Goal: Information Seeking & Learning: Compare options

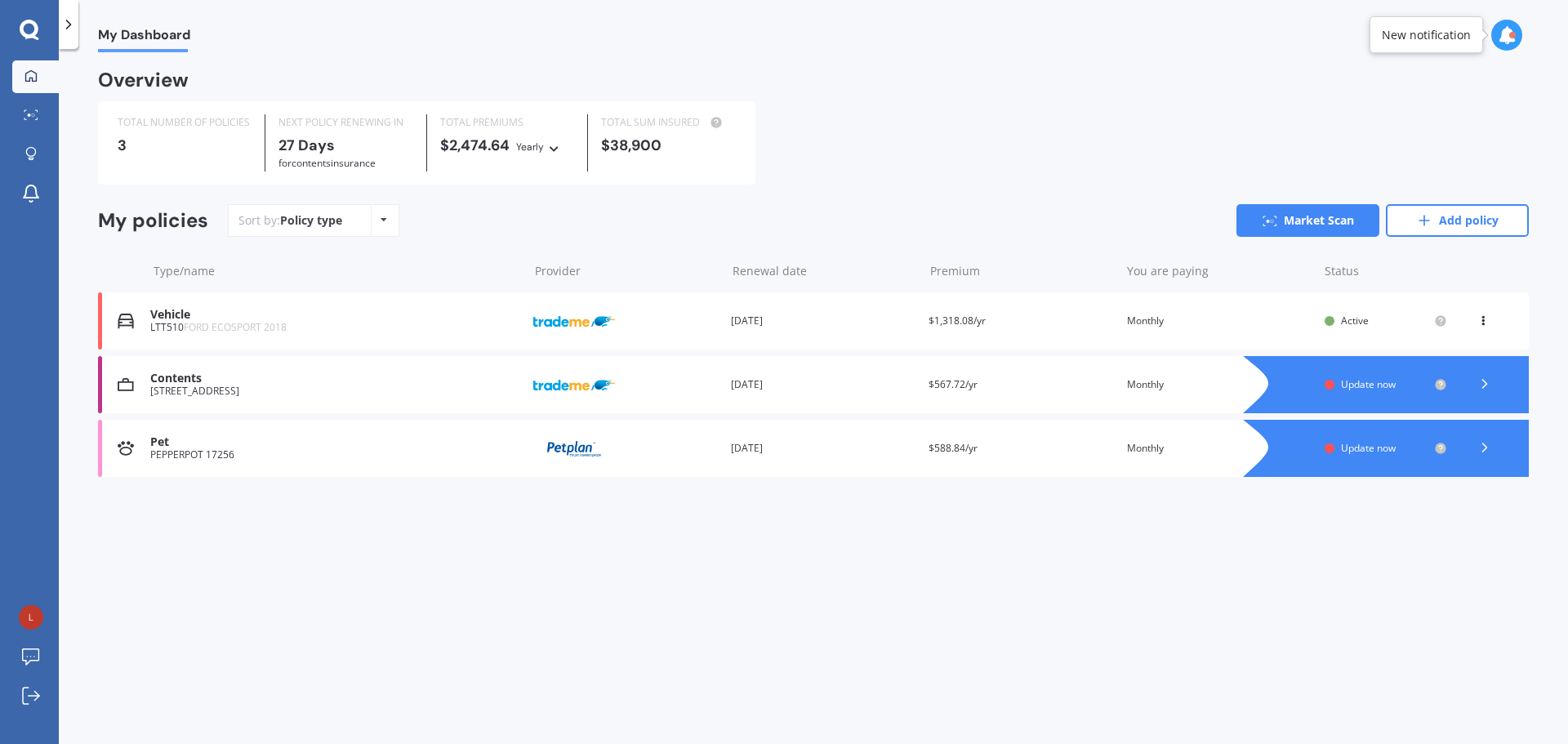
click at [1388, 390] on span "Update now" at bounding box center [1369, 384] width 55 height 14
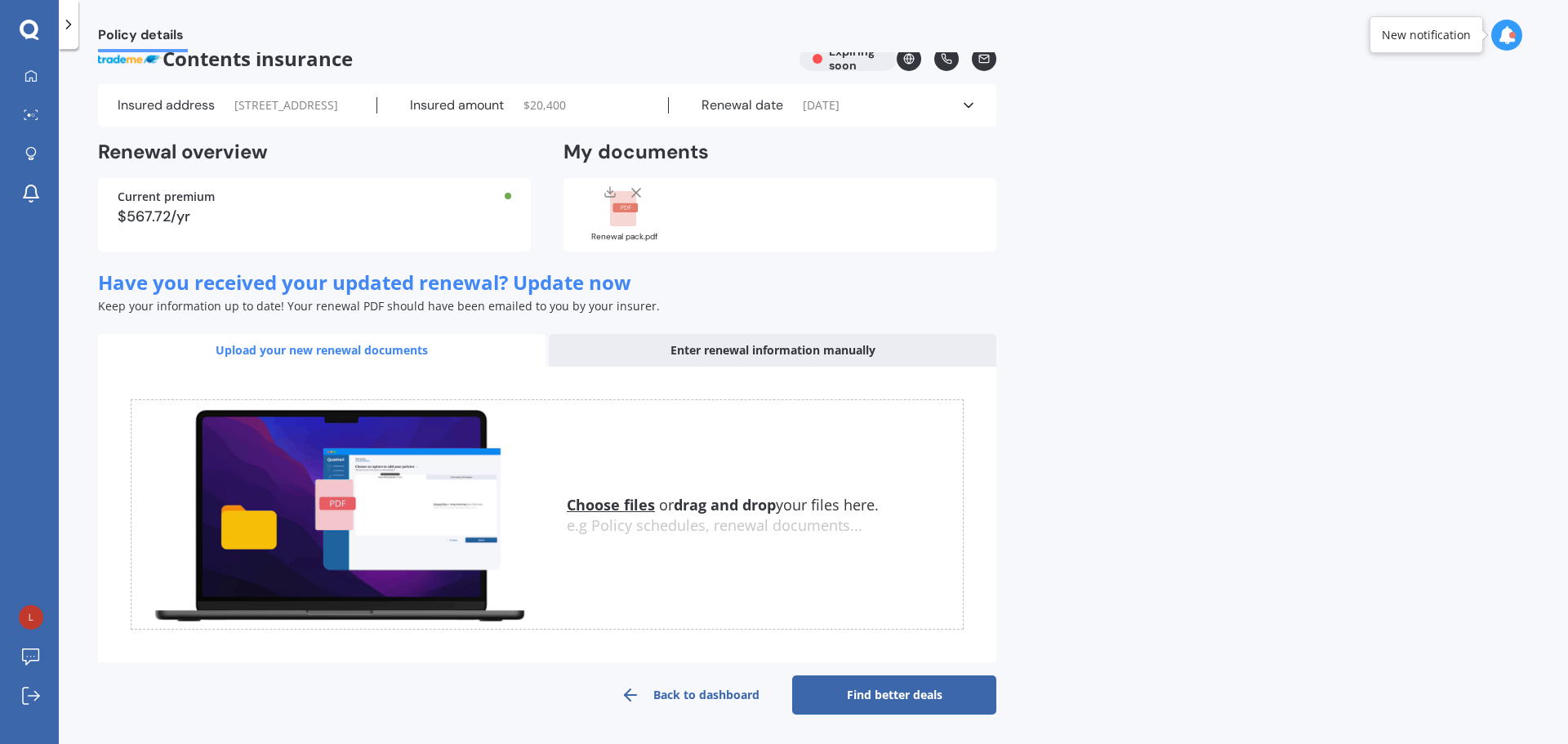
scroll to position [58, 0]
click at [684, 352] on div "Enter renewal information manually" at bounding box center [772, 350] width 447 height 32
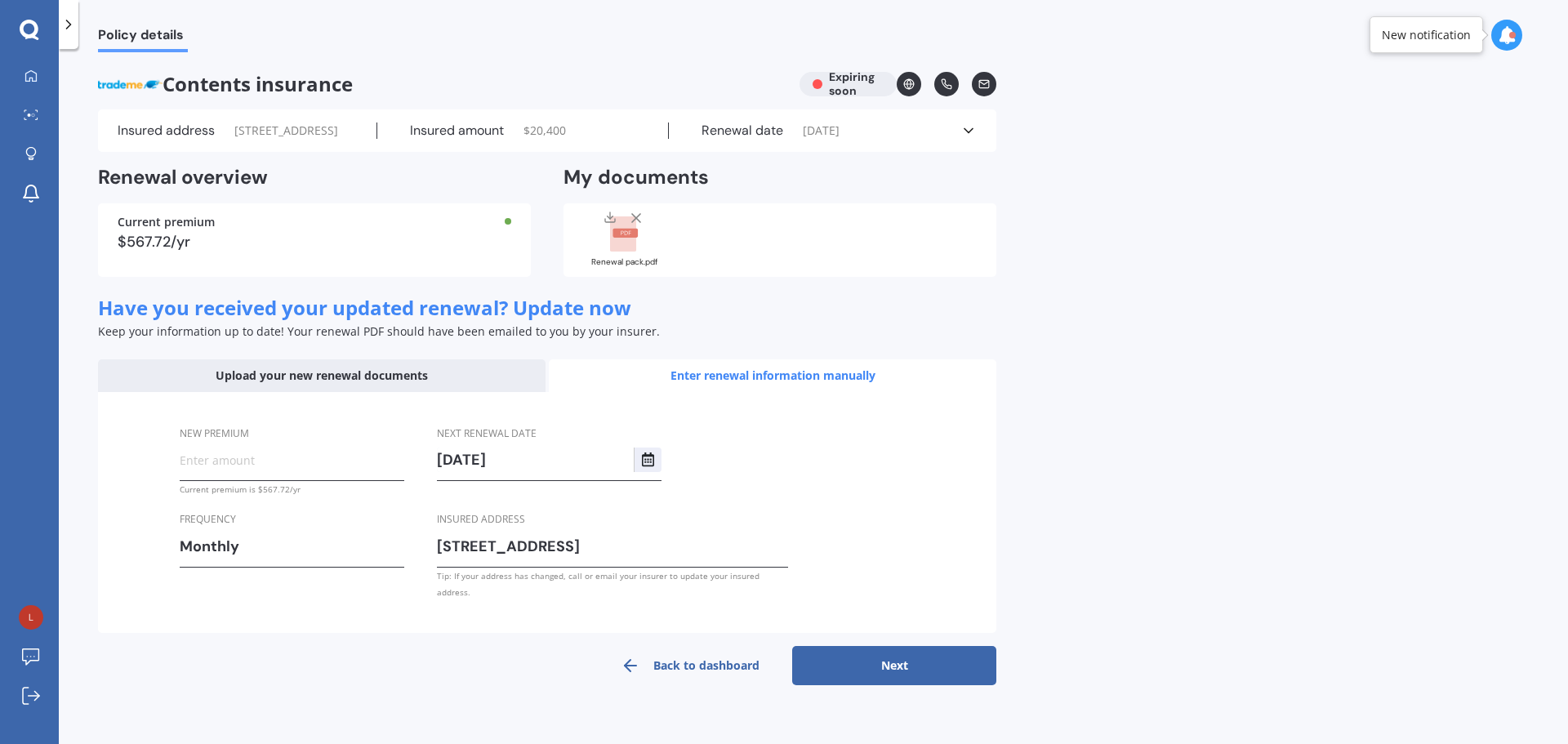
click at [390, 442] on label "New premium" at bounding box center [288, 433] width 218 height 17
click at [390, 471] on input "New premium" at bounding box center [292, 459] width 224 height 24
click at [264, 472] on input "New premium" at bounding box center [292, 459] width 224 height 24
type input "$44.33"
click at [329, 559] on div "Monthly" at bounding box center [281, 546] width 204 height 24
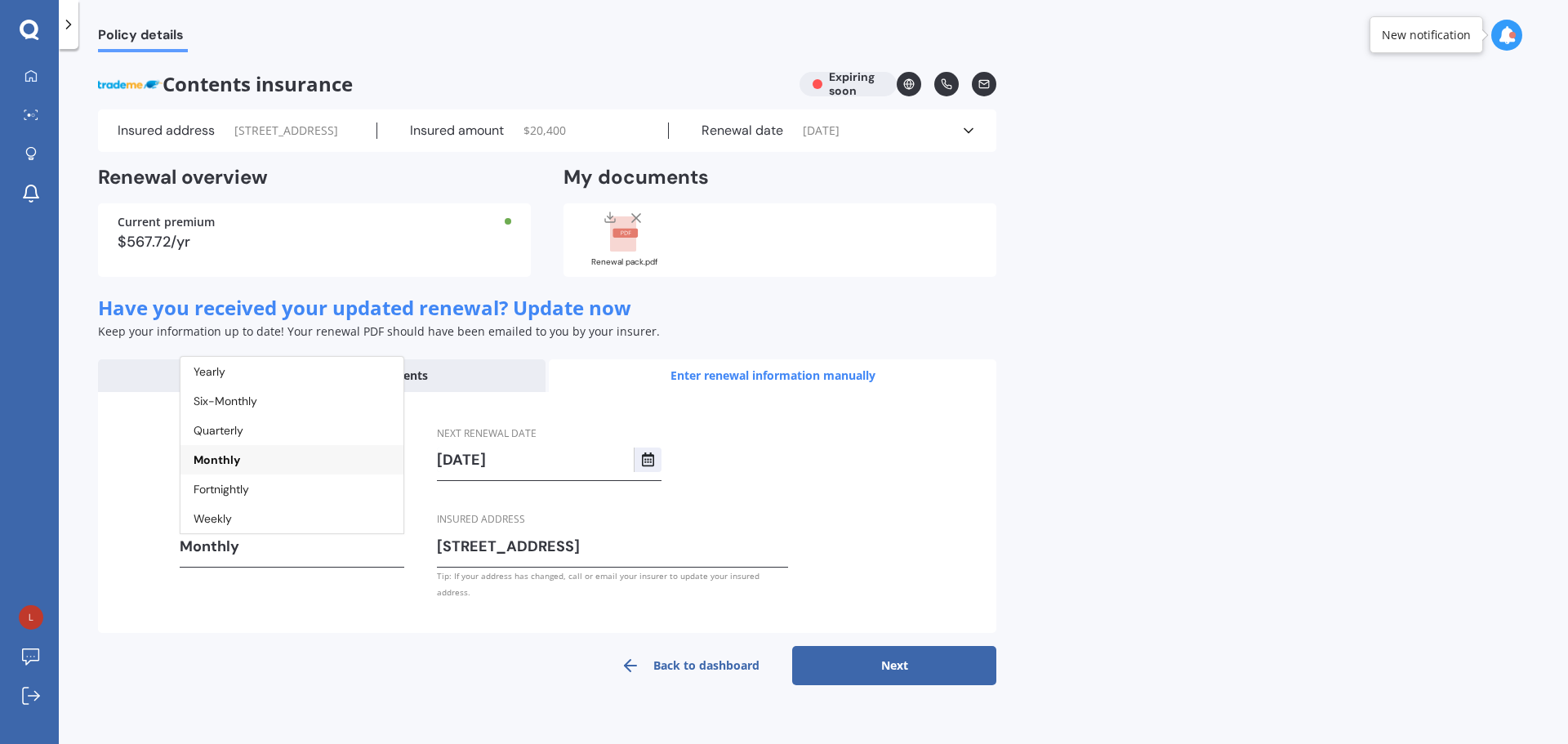
click at [330, 559] on div "Monthly" at bounding box center [281, 546] width 204 height 24
click at [907, 685] on button "Next" at bounding box center [894, 665] width 204 height 39
select select "11"
select select "2026"
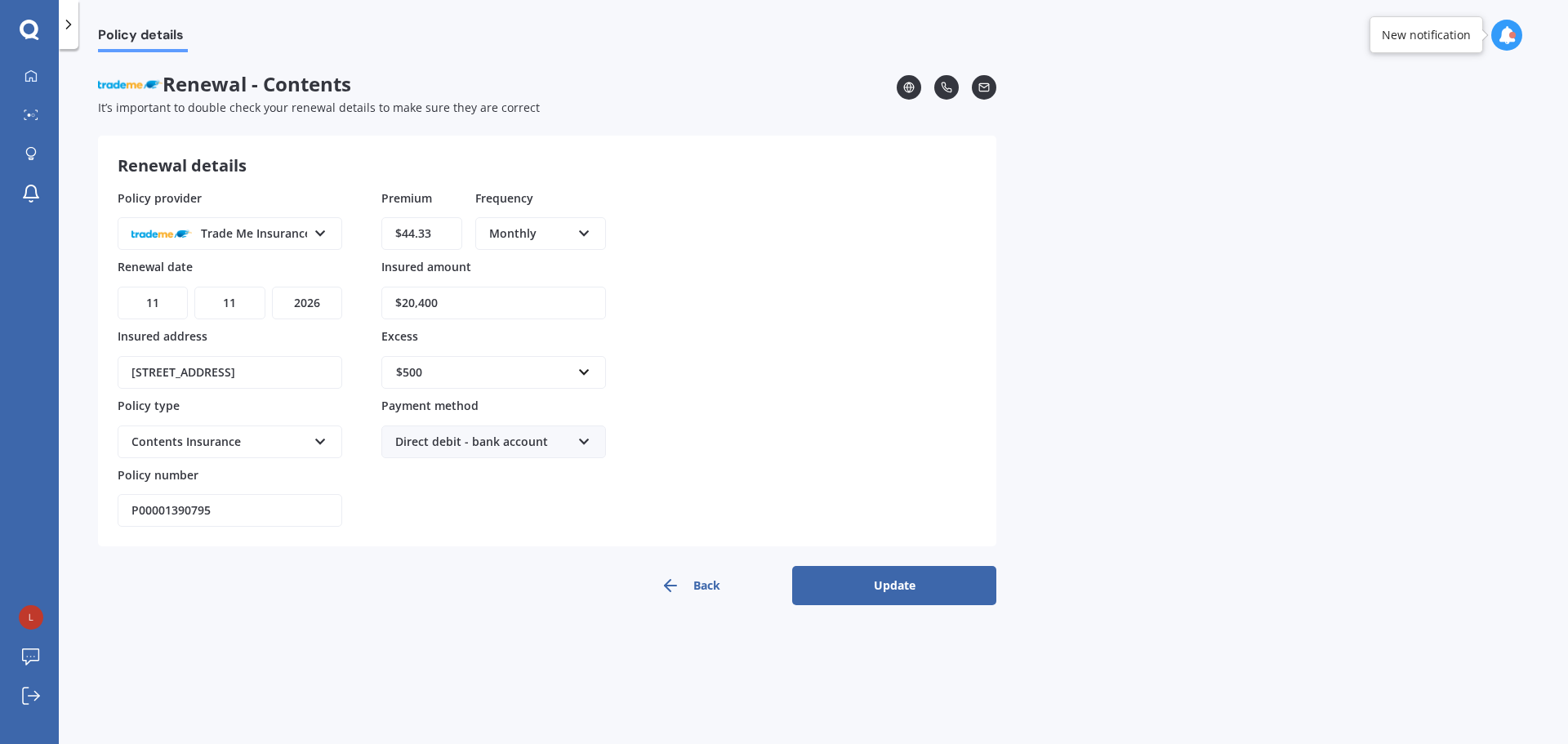
click at [887, 588] on button "Update" at bounding box center [894, 585] width 204 height 39
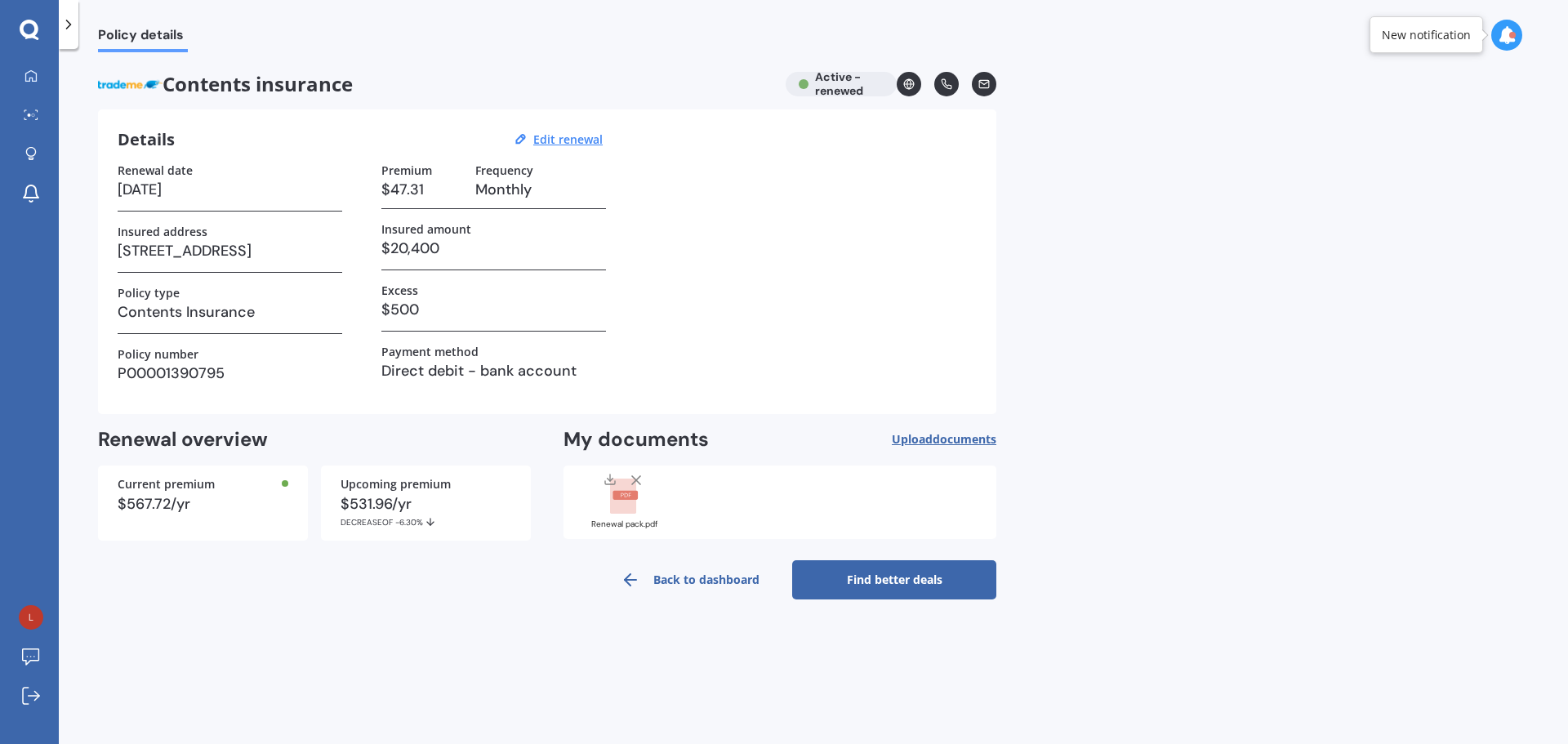
click at [874, 588] on link "Find better deals" at bounding box center [894, 579] width 204 height 39
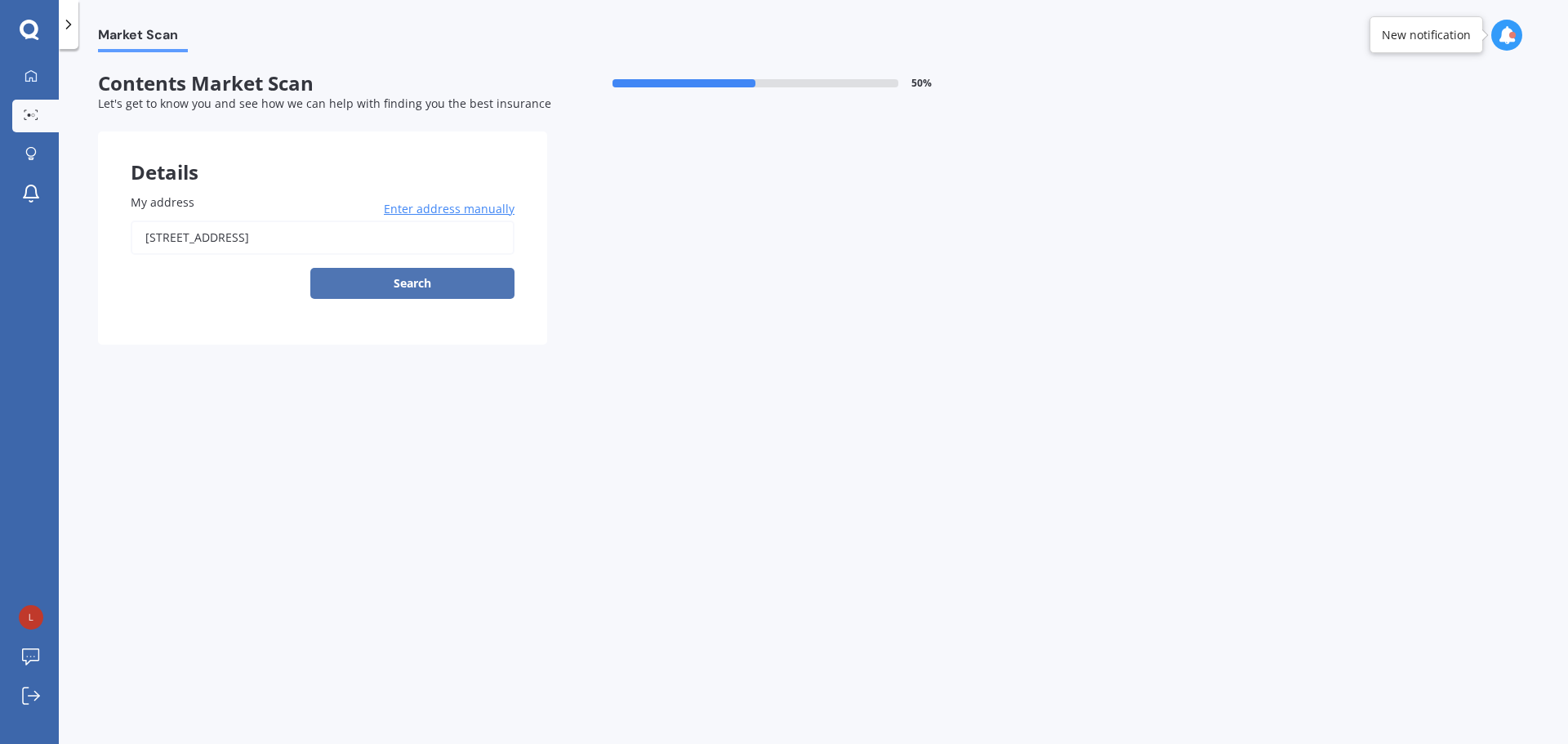
click at [450, 283] on button "Search" at bounding box center [412, 283] width 204 height 31
type input "flat [STREET_ADDRESS]"
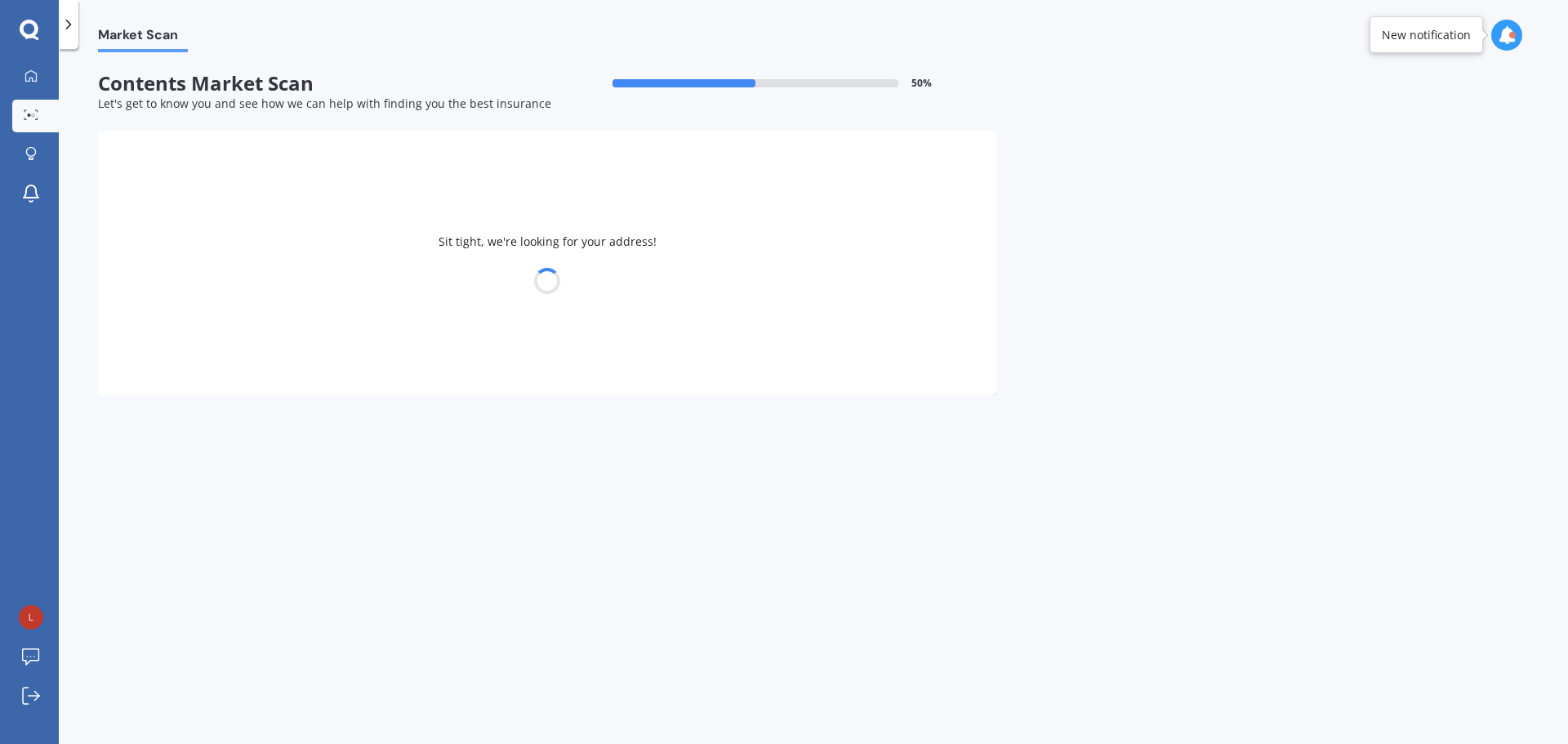
select select "07"
select select "10"
select select "1987"
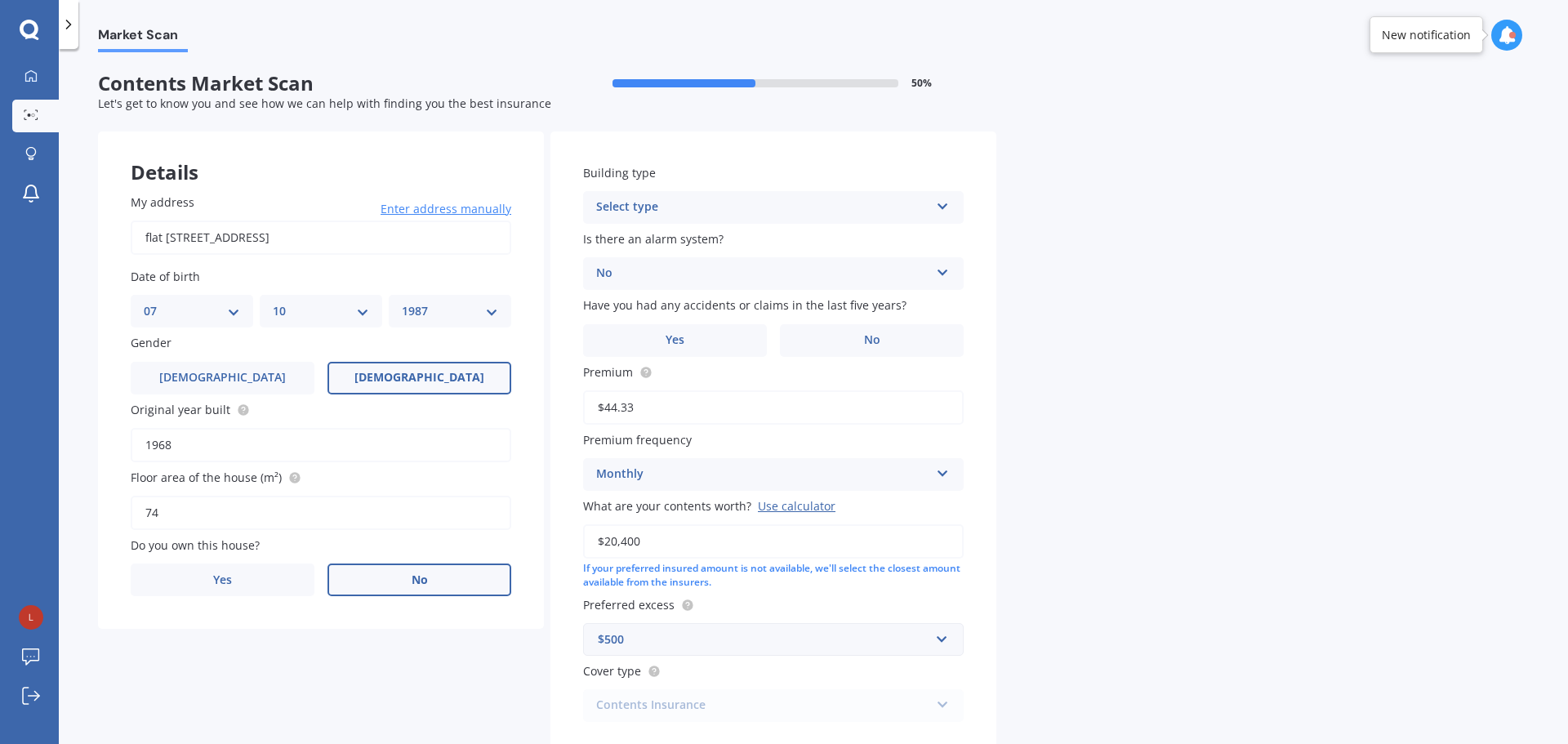
click at [353, 575] on label "No" at bounding box center [419, 579] width 184 height 32
click at [0, 0] on input "No" at bounding box center [0, 0] width 0 height 0
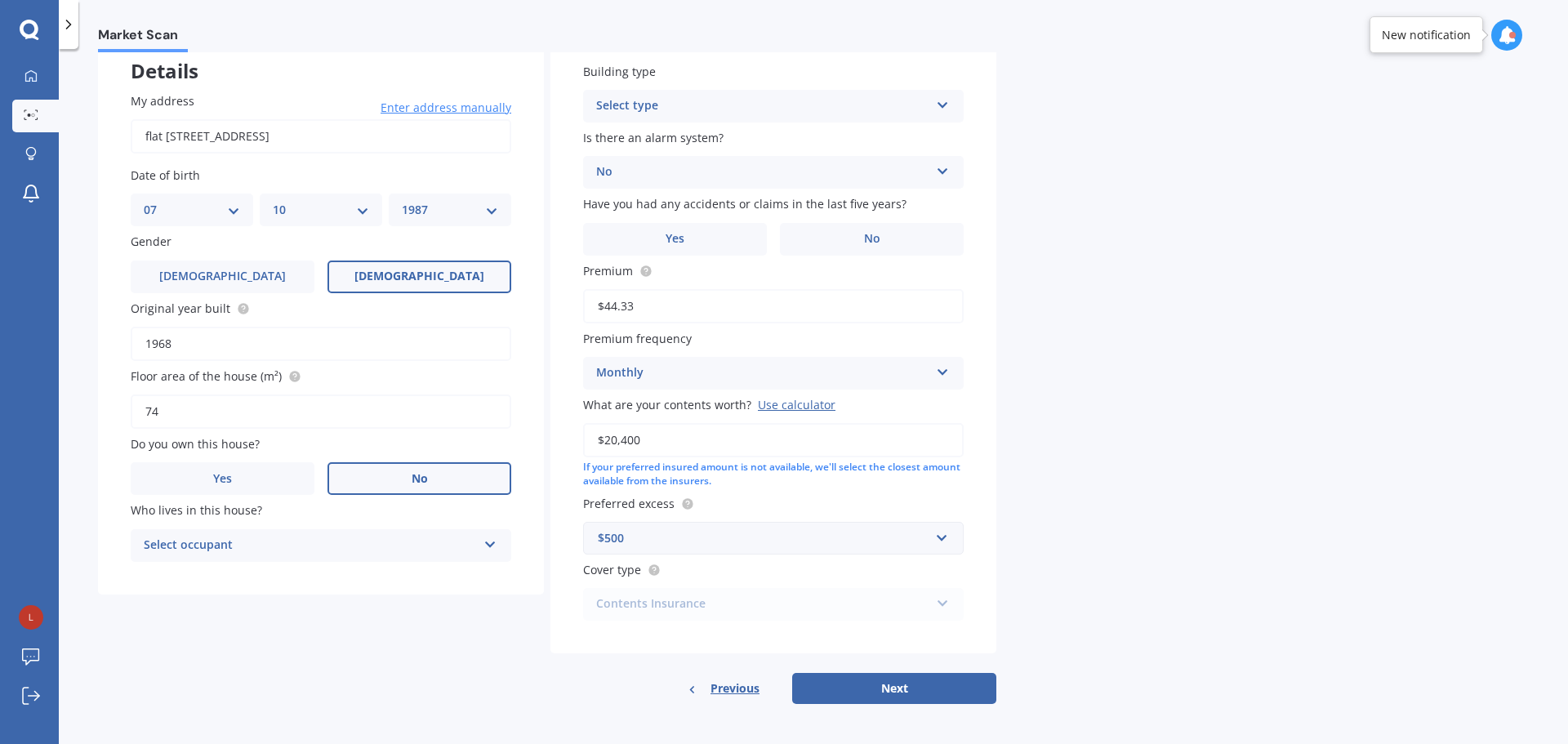
scroll to position [104, 0]
click at [391, 536] on div "Select occupant" at bounding box center [310, 544] width 333 height 20
click at [391, 536] on div "Tenant" at bounding box center [310, 544] width 333 height 20
click at [383, 539] on div "Select occupant" at bounding box center [313, 544] width 325 height 18
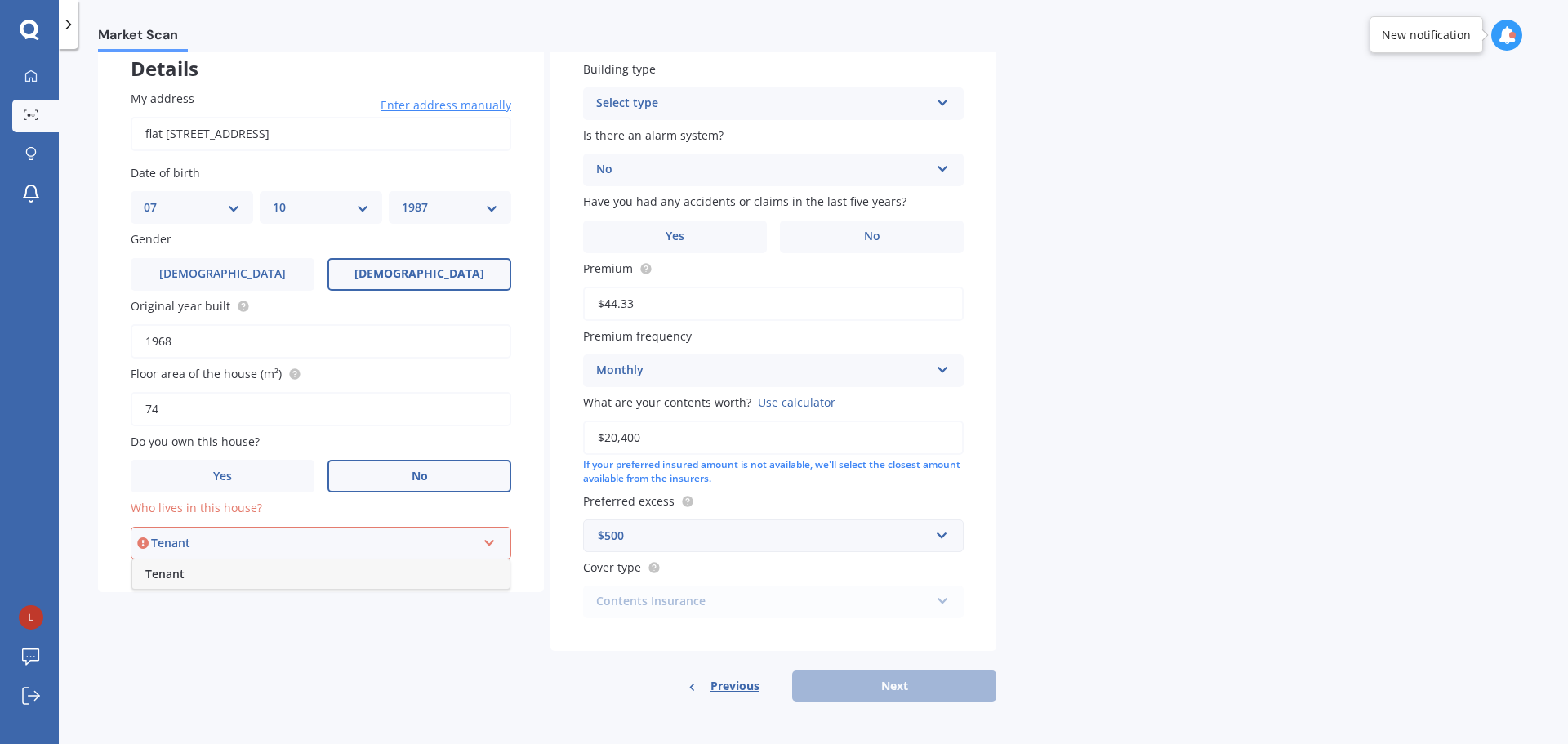
click at [286, 582] on div "Tenant" at bounding box center [321, 574] width 377 height 29
click at [902, 106] on div "Select type" at bounding box center [762, 104] width 333 height 20
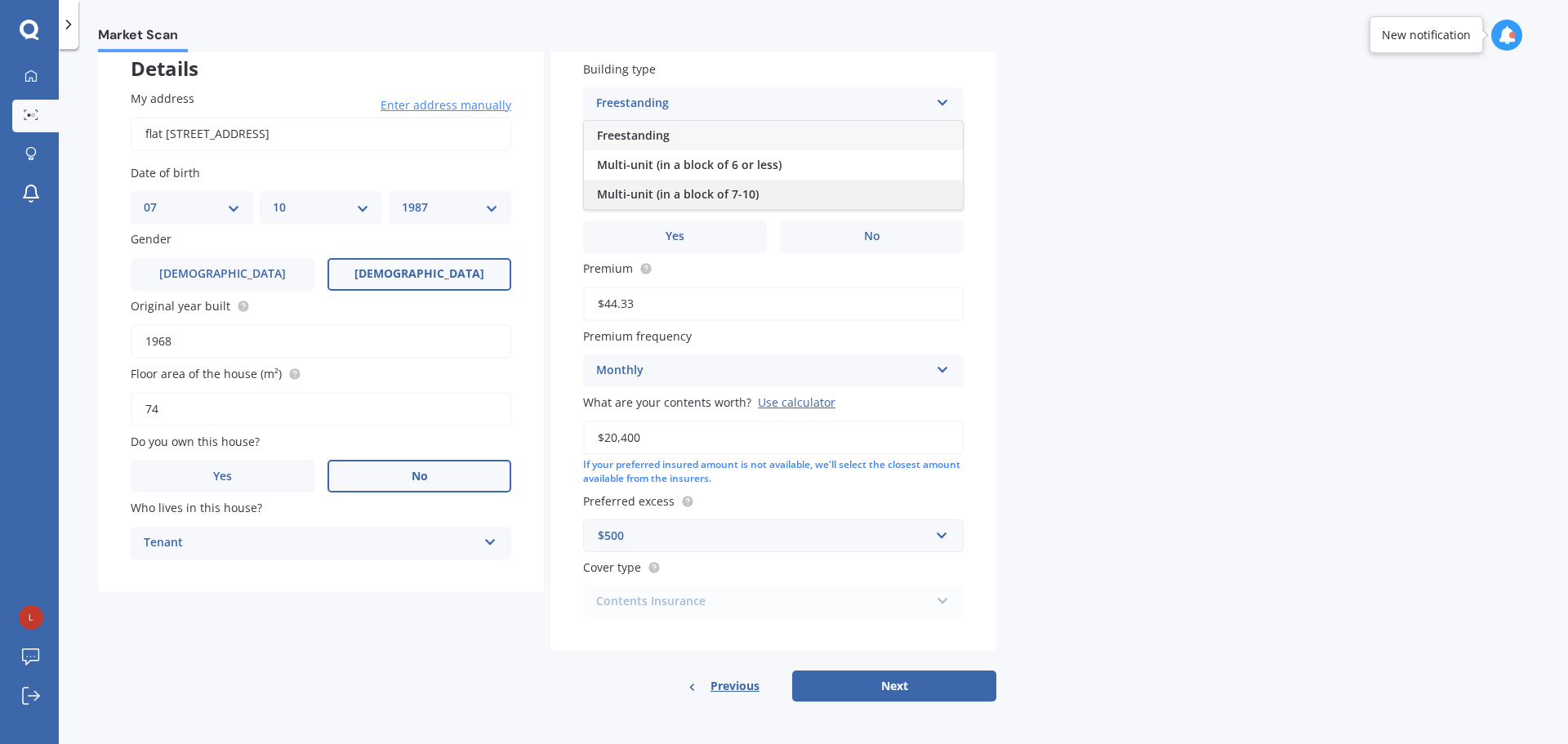
click at [873, 186] on div "Multi-unit (in a block of 7-10)" at bounding box center [774, 194] width 379 height 29
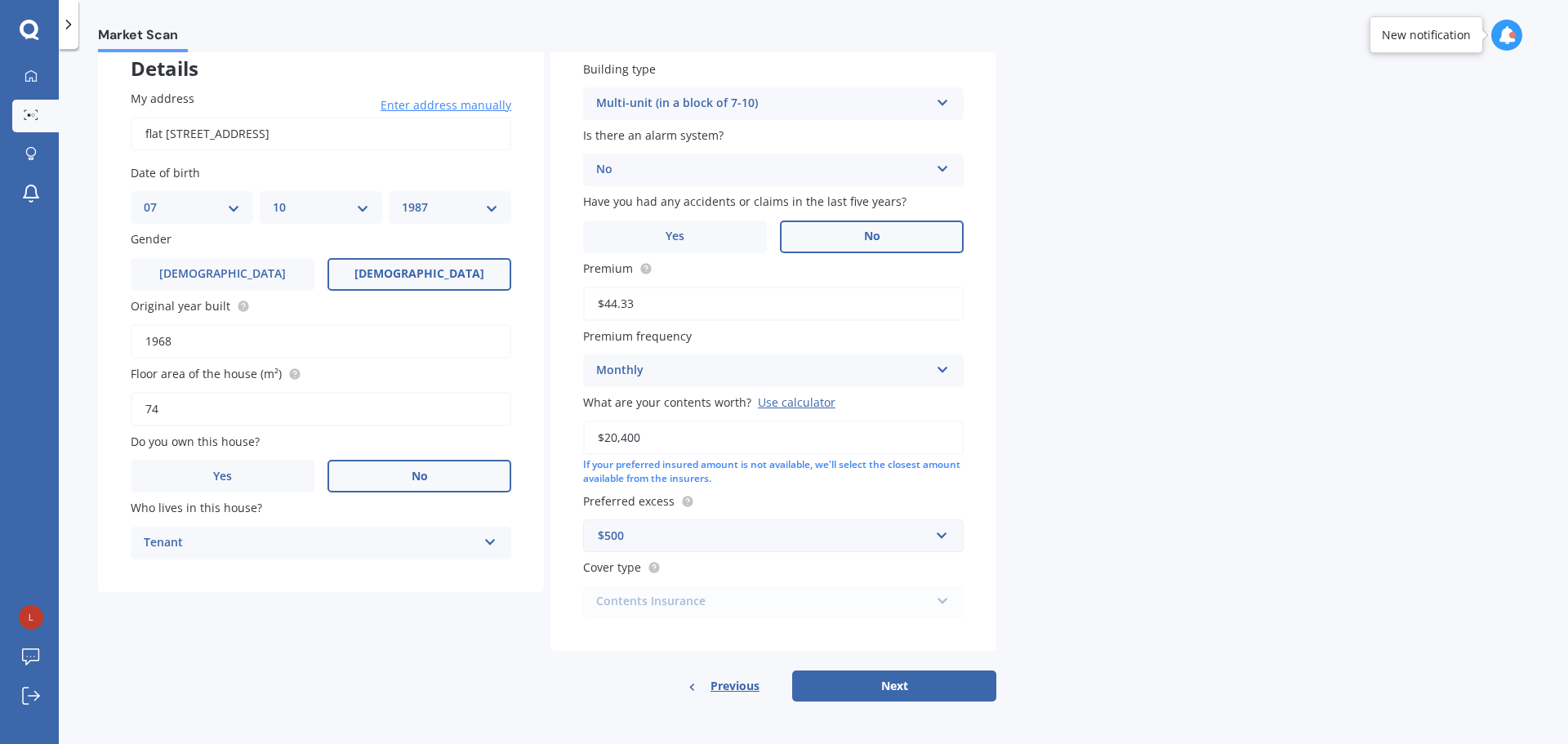
click at [873, 238] on span "No" at bounding box center [872, 236] width 17 height 14
click at [0, 0] on input "No" at bounding box center [0, 0] width 0 height 0
drag, startPoint x: 682, startPoint y: 441, endPoint x: 601, endPoint y: 443, distance: 81.0
click at [601, 443] on input "$20,400" at bounding box center [774, 437] width 381 height 34
click at [1045, 558] on div "Market Scan Contents Market Scan 50 % Let's get to know you and see how we can …" at bounding box center [813, 400] width 1509 height 695
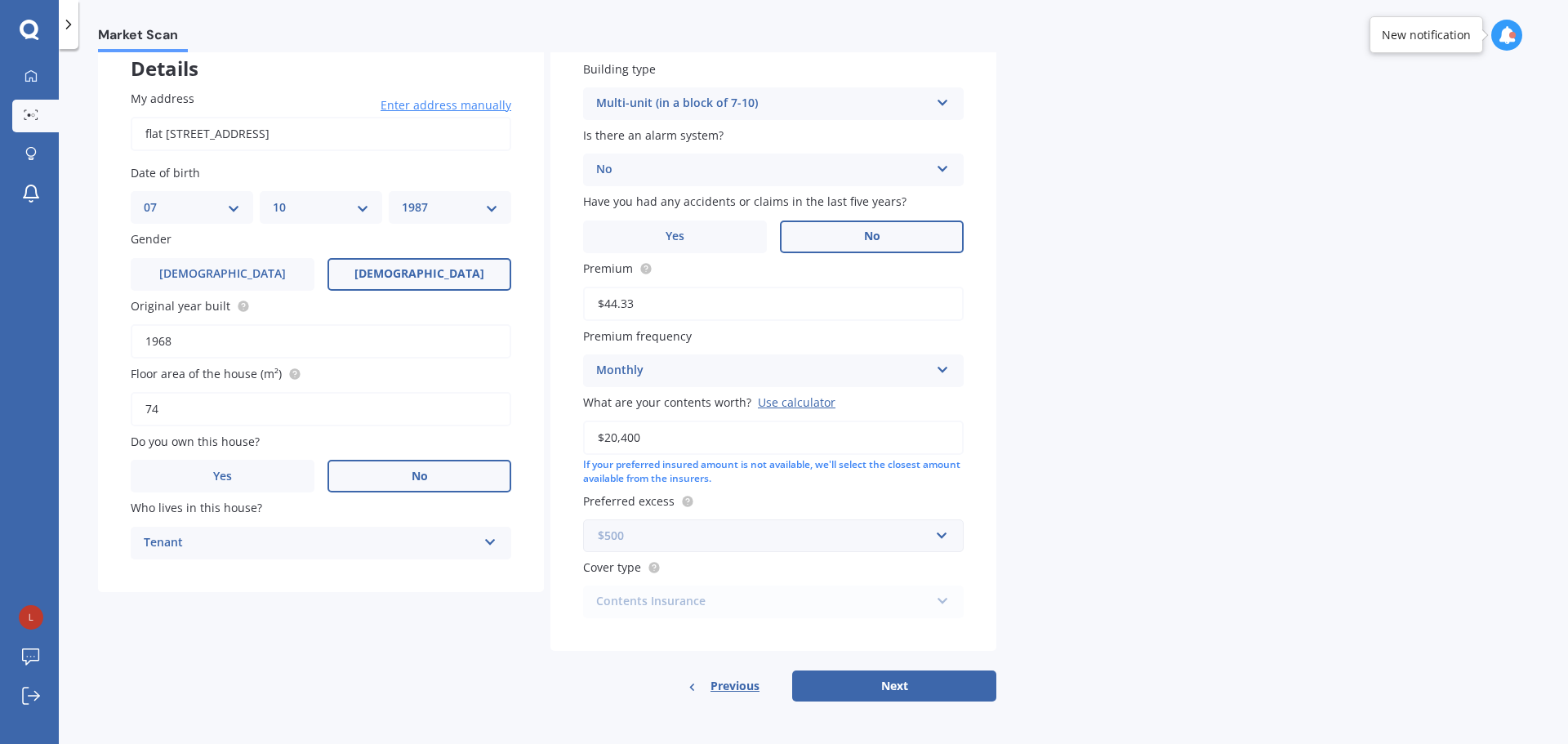
click at [932, 541] on input "text" at bounding box center [768, 535] width 366 height 31
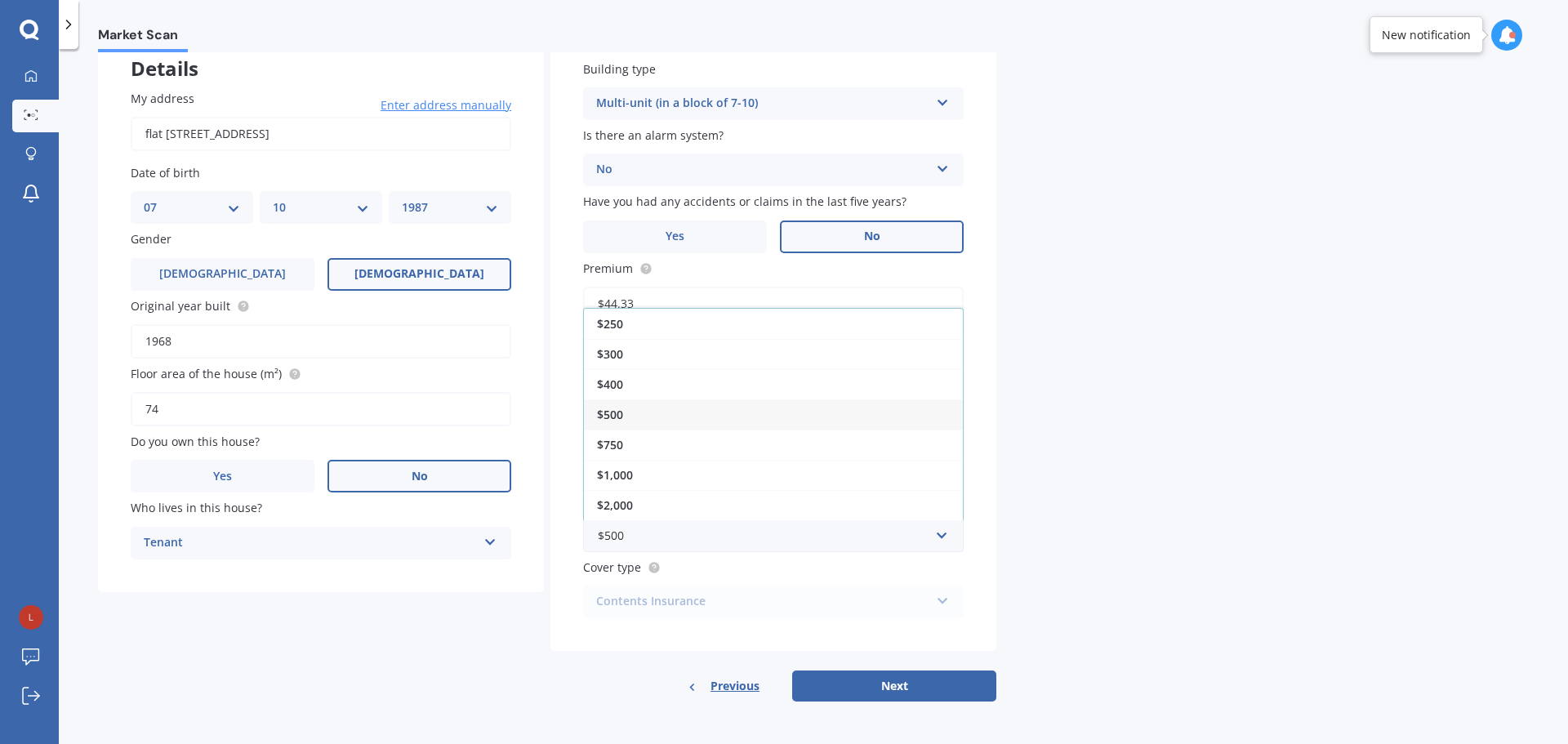
click at [1094, 544] on div "Market Scan Contents Market Scan 50 % Let's get to know you and see how we can …" at bounding box center [813, 400] width 1509 height 695
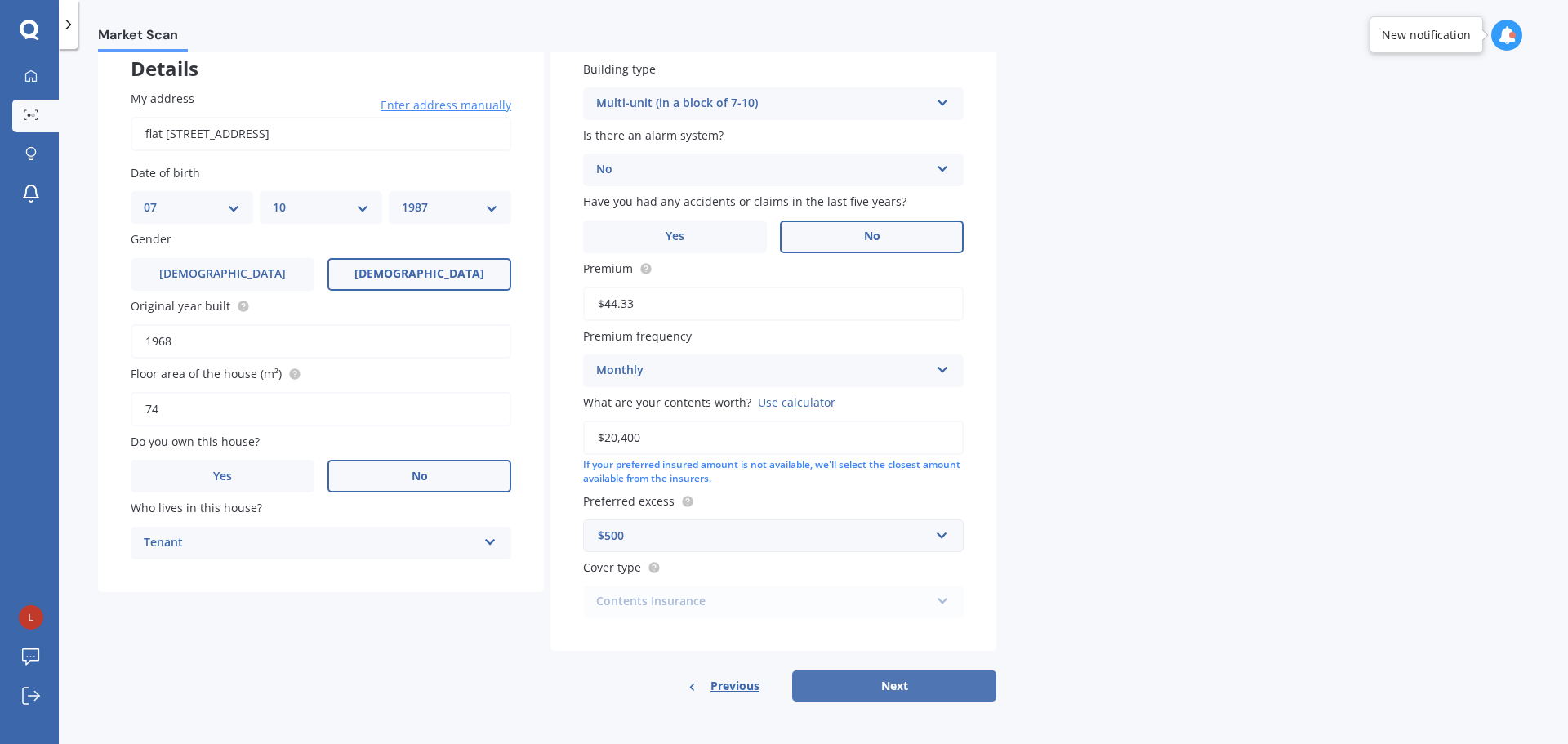
click at [931, 679] on button "Next" at bounding box center [894, 686] width 204 height 31
select select "07"
select select "10"
select select "1987"
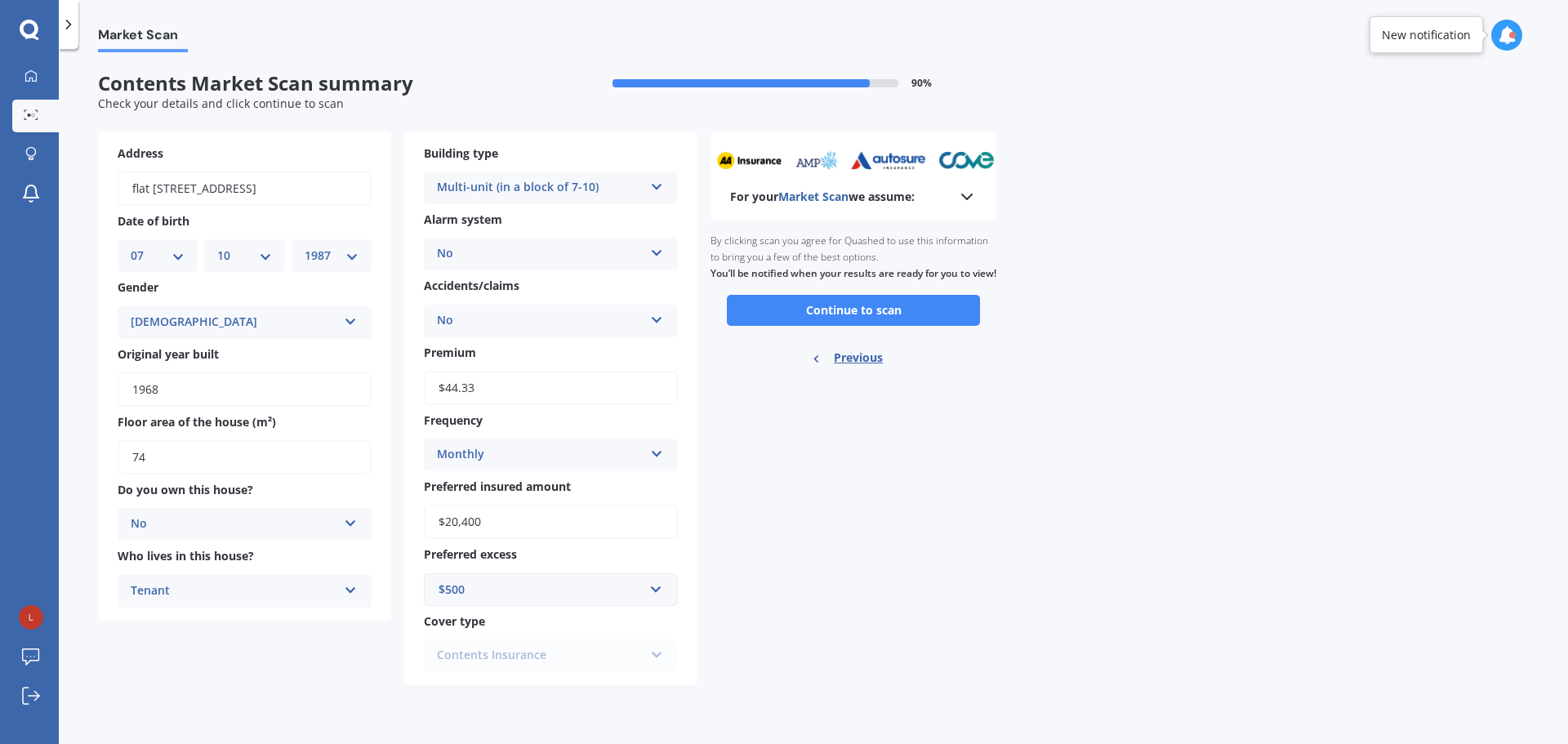
scroll to position [0, 0]
click at [858, 323] on button "Continue to scan" at bounding box center [853, 310] width 253 height 31
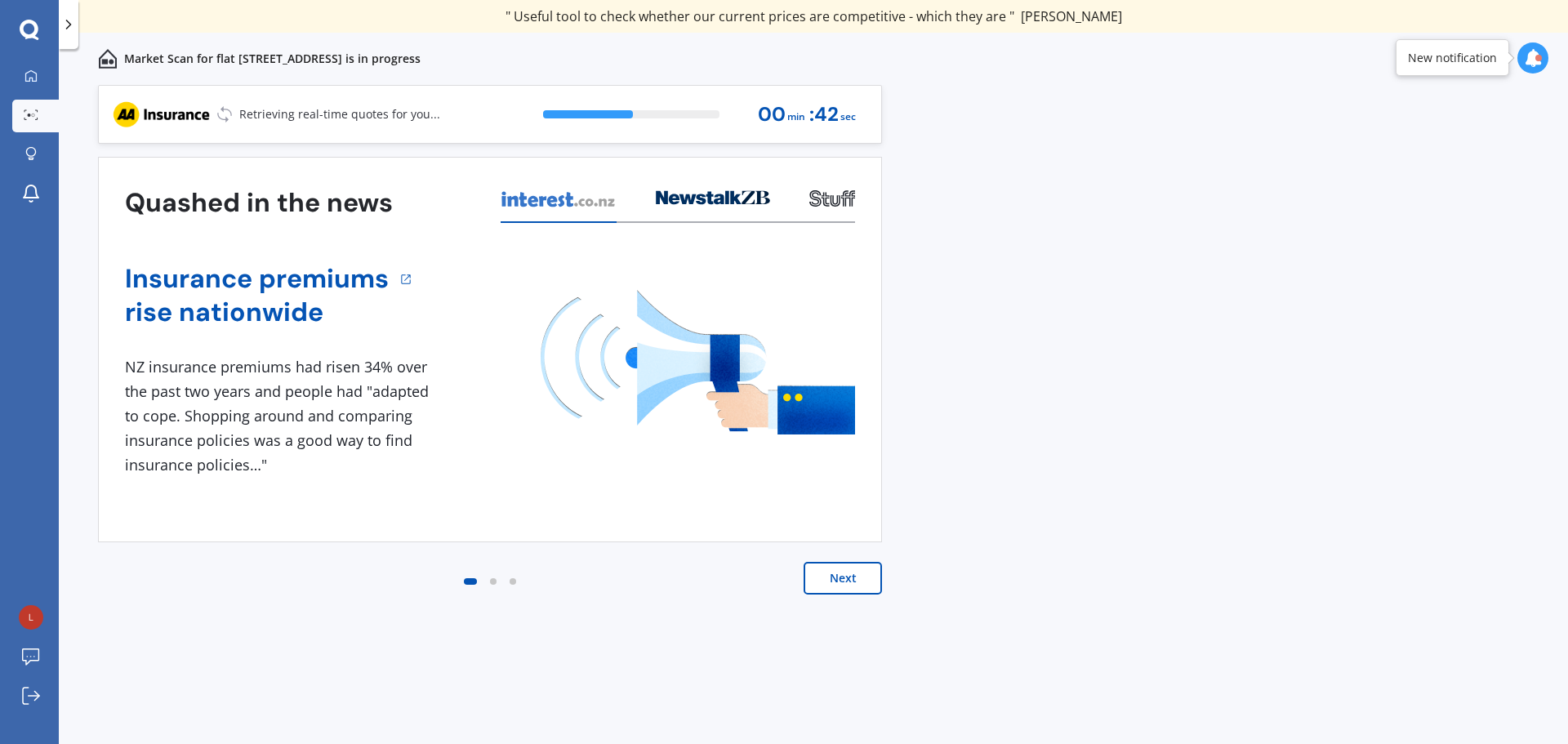
click at [843, 579] on button "Next" at bounding box center [843, 578] width 78 height 32
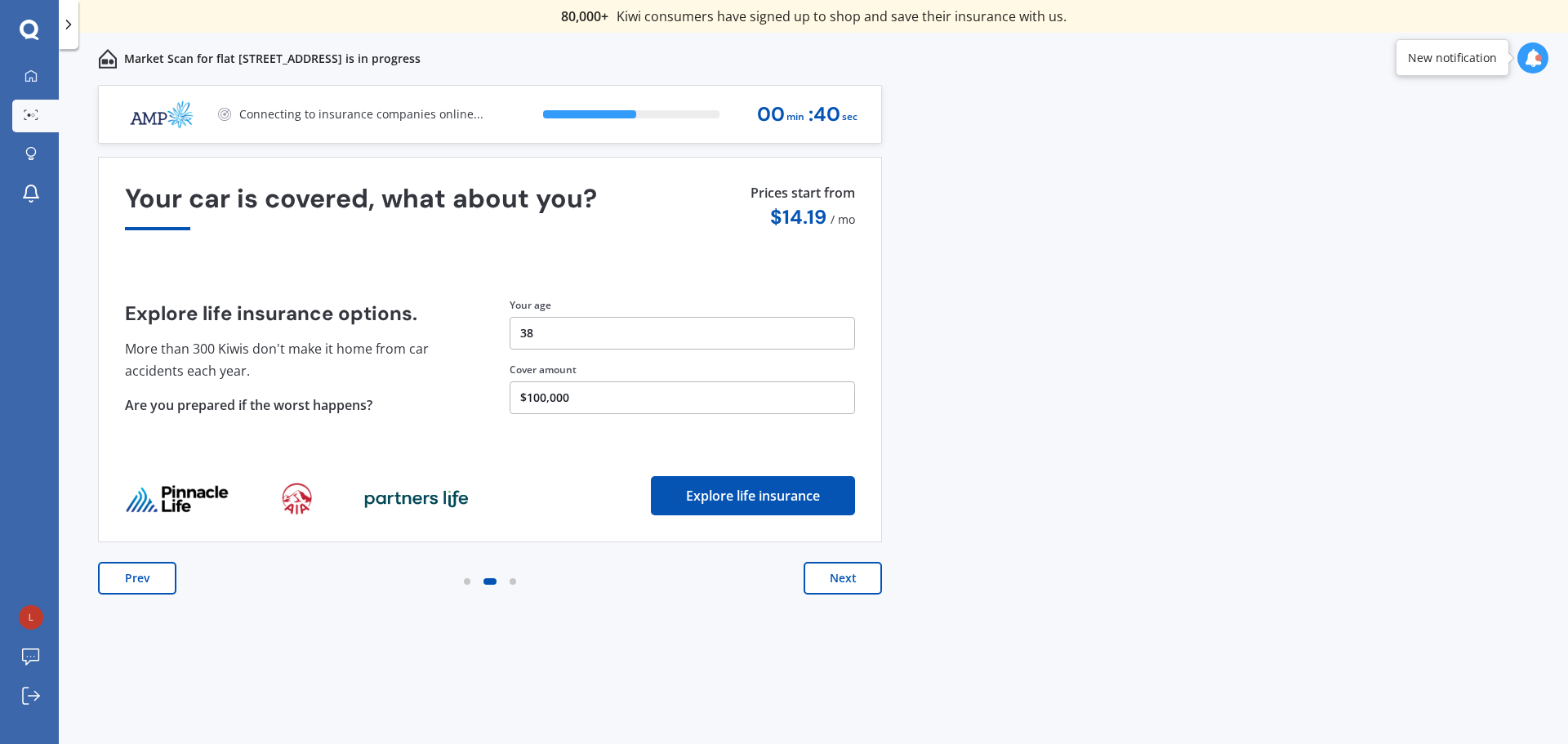
click at [843, 580] on button "Next" at bounding box center [843, 578] width 78 height 32
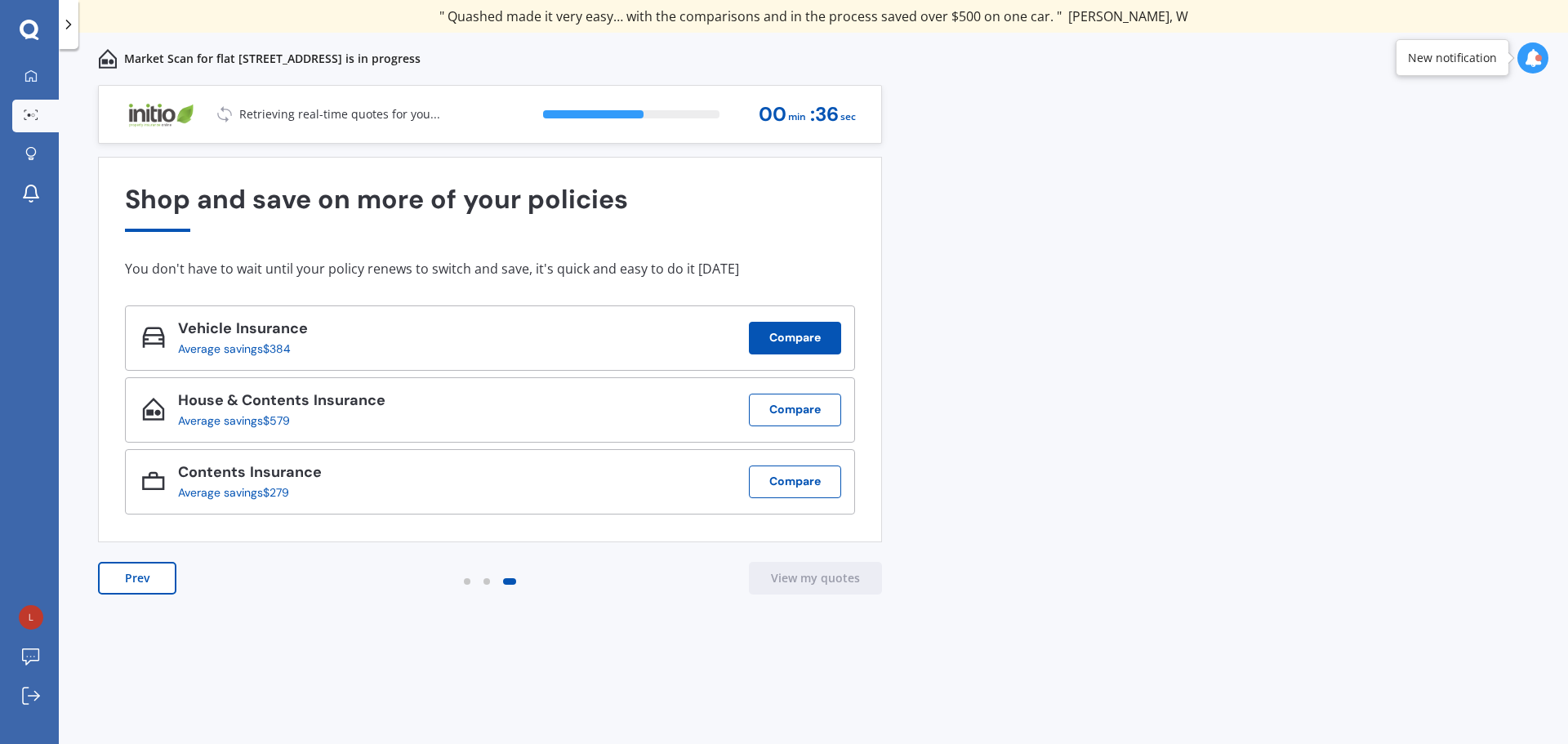
click at [799, 338] on button "Compare" at bounding box center [794, 338] width 92 height 32
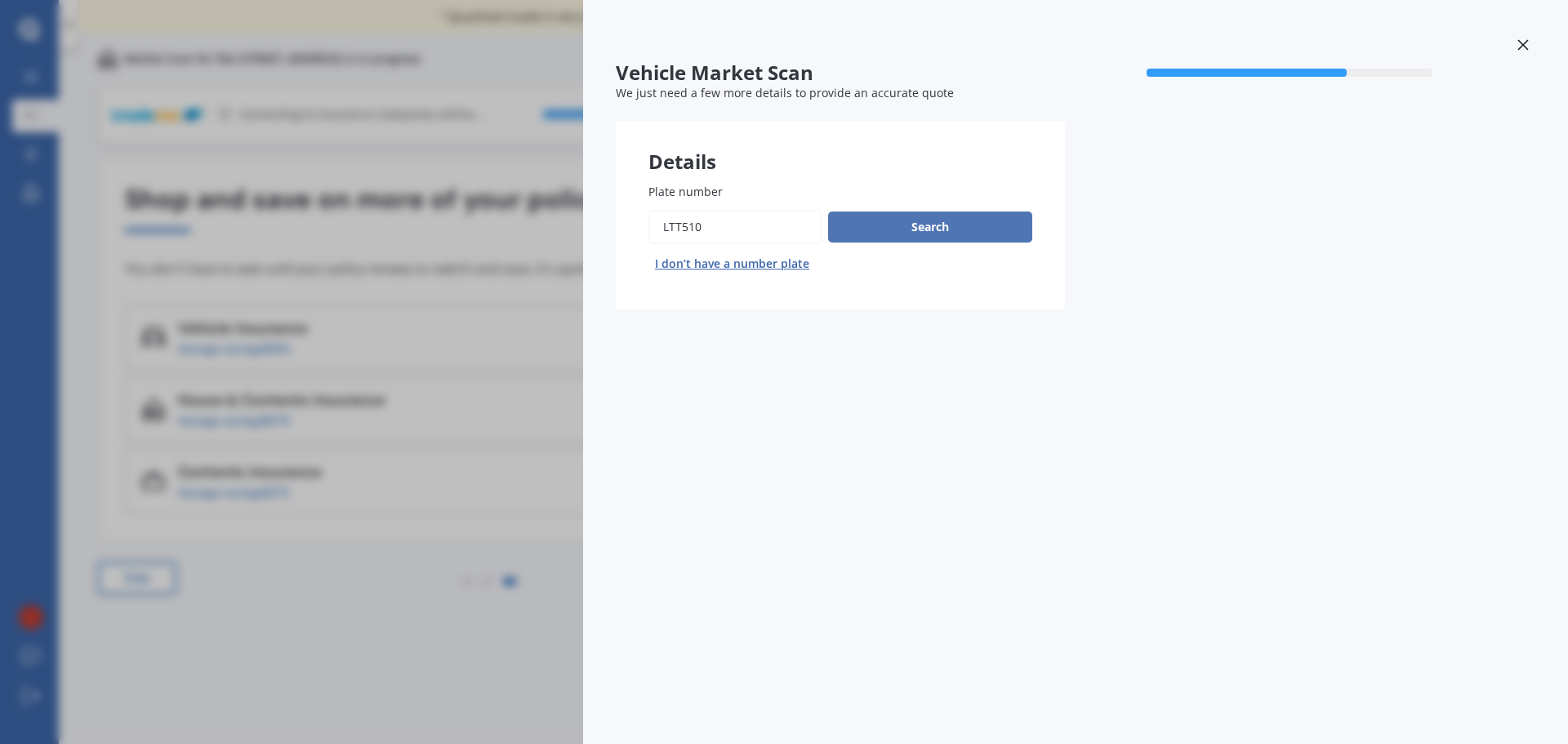
click at [931, 224] on button "Search" at bounding box center [930, 227] width 204 height 31
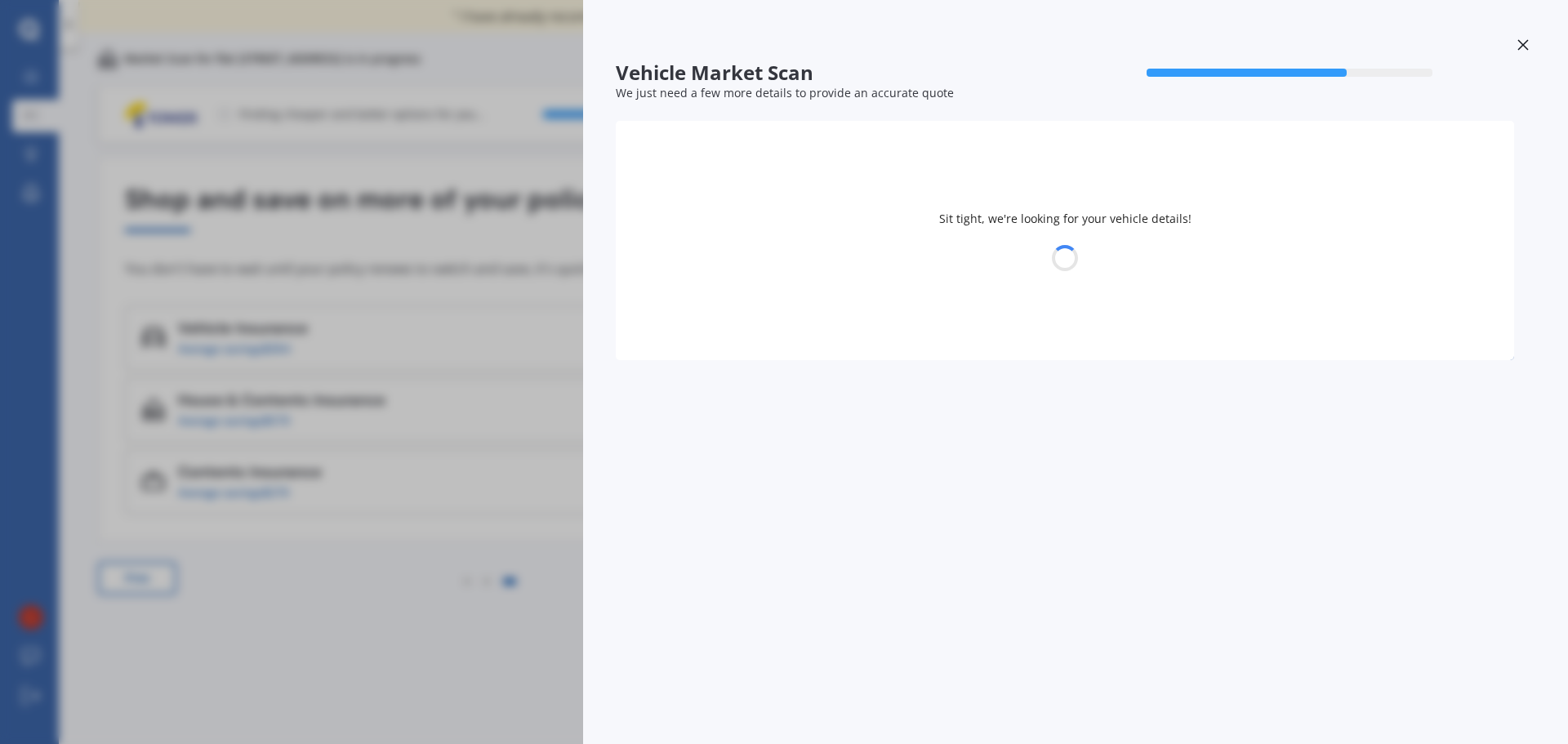
select select "FORD"
select select "ECOSPORT"
select select "07"
select select "10"
select select "1987"
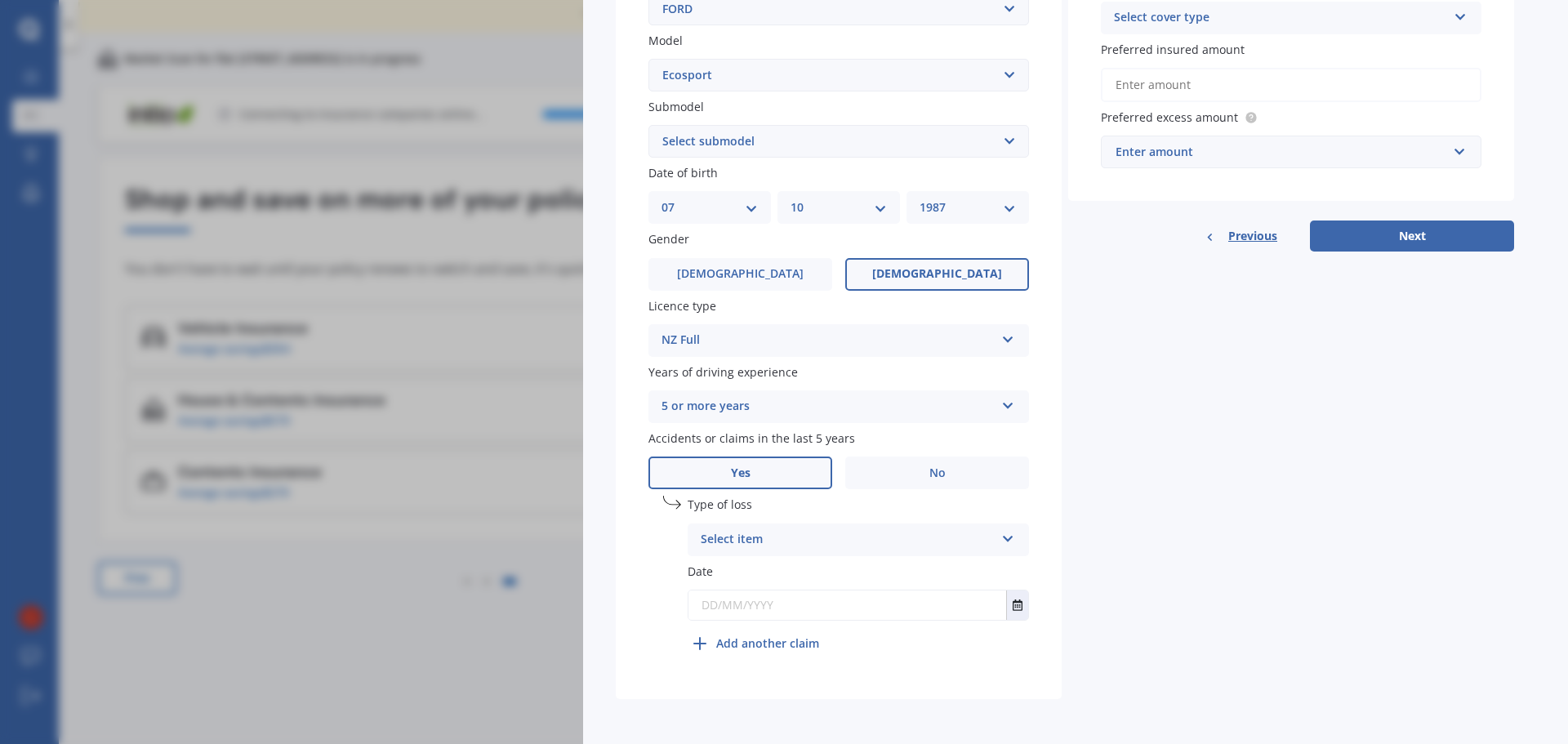
scroll to position [387, 0]
click at [1005, 403] on icon at bounding box center [1008, 402] width 14 height 12
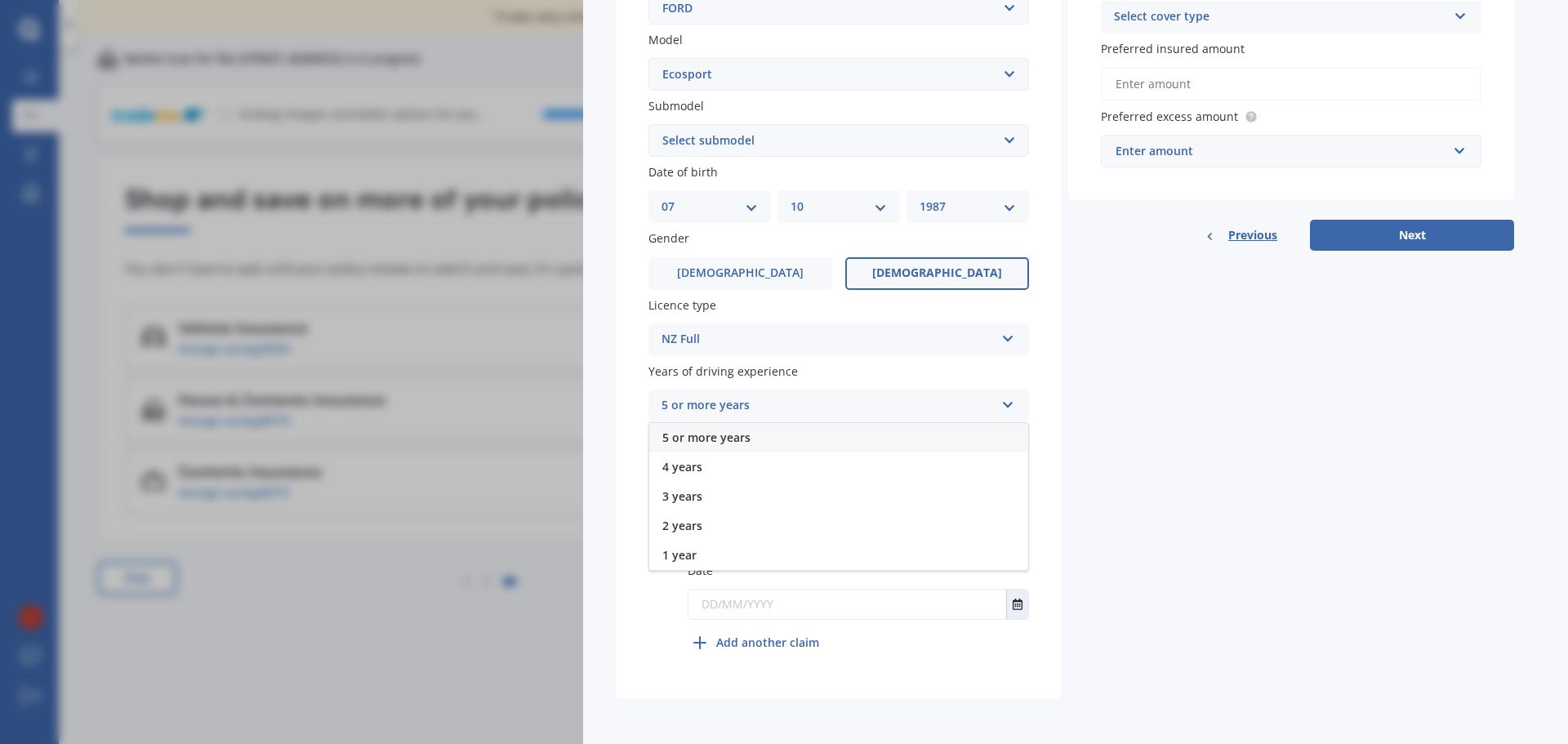
click at [1005, 403] on icon at bounding box center [1008, 402] width 14 height 12
click at [995, 541] on div "Select item At fault accident Not at fault accident" at bounding box center [858, 539] width 342 height 32
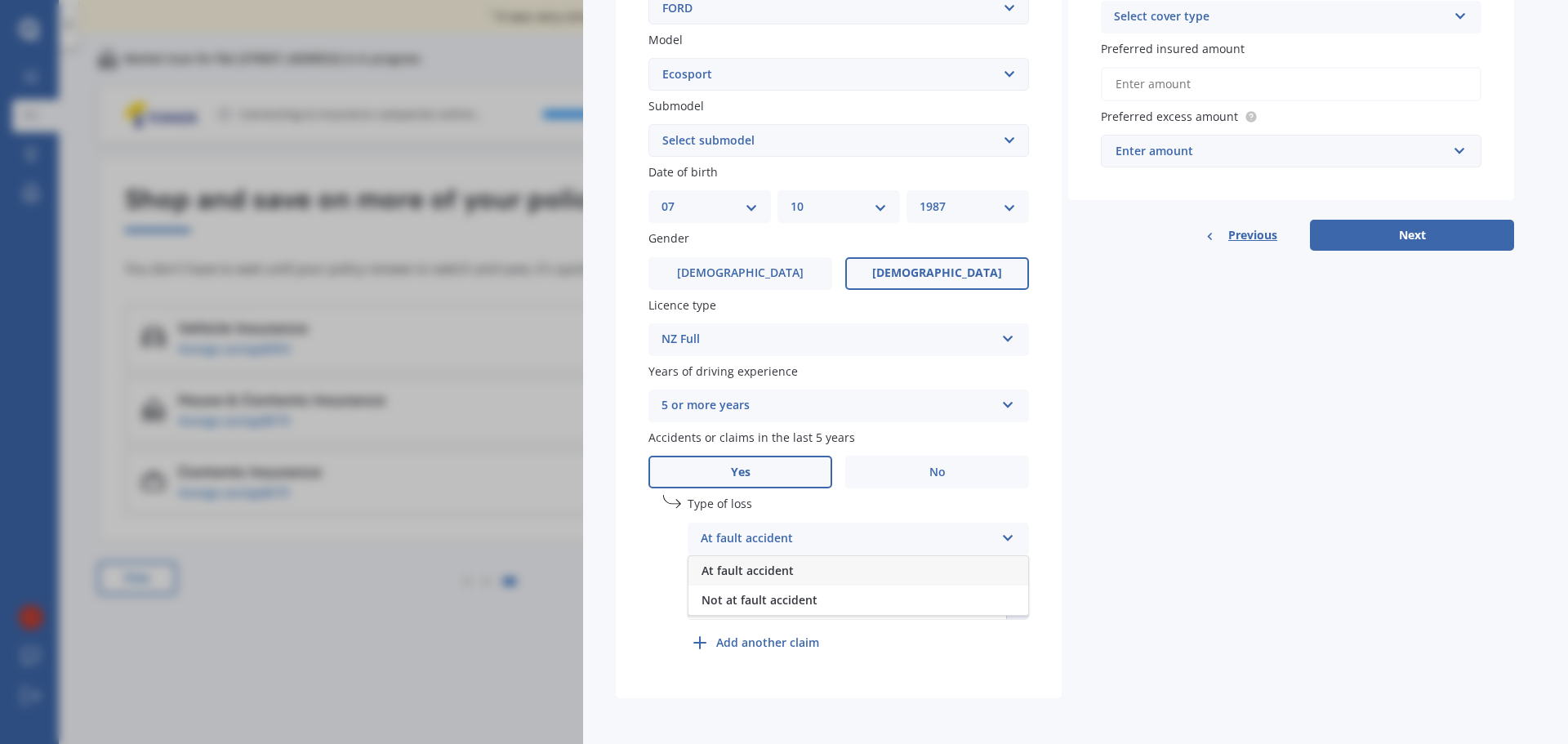
click at [999, 540] on div "At fault accident At fault accident Not at fault accident" at bounding box center [858, 539] width 342 height 32
click at [455, 661] on div "Vehicle Market Scan 70 % We just need a few more details to provide an accurate…" at bounding box center [784, 372] width 1568 height 744
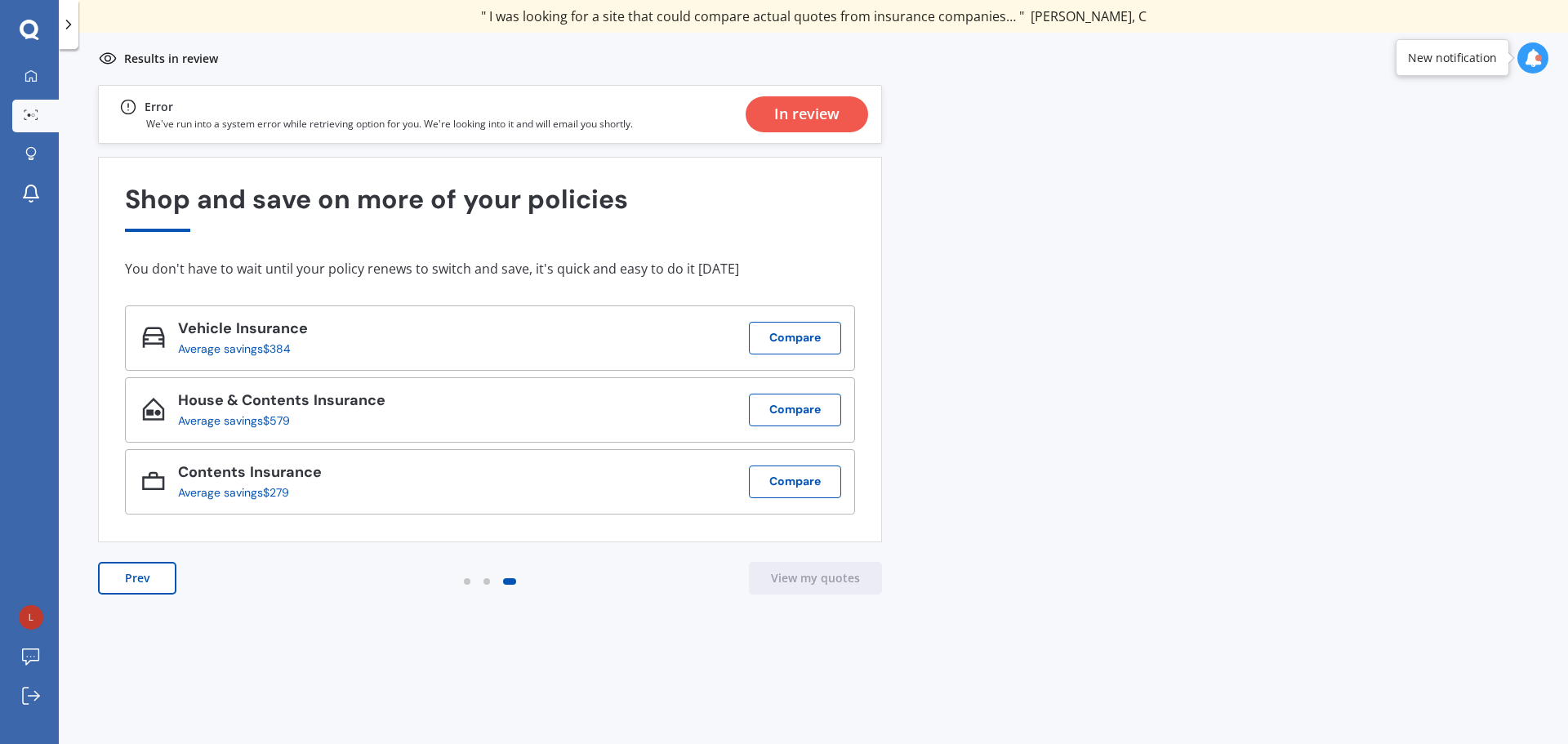
click at [1030, 466] on div "Previous 80,000+ [DEMOGRAPHIC_DATA] consumers have signed up to shop and save t…" at bounding box center [813, 432] width 1509 height 695
click at [774, 334] on button "Compare" at bounding box center [794, 338] width 92 height 32
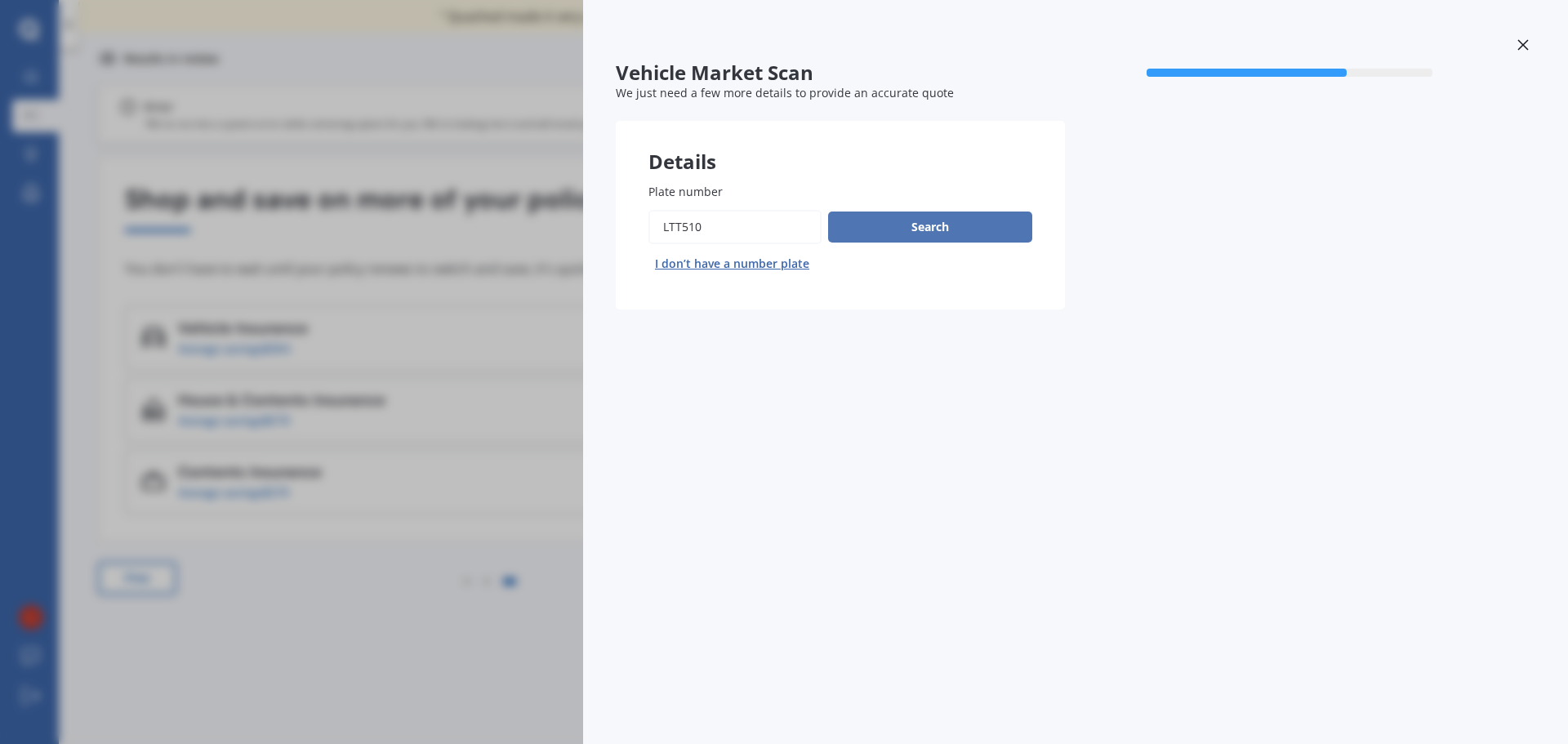
click at [902, 220] on button "Search" at bounding box center [930, 227] width 204 height 31
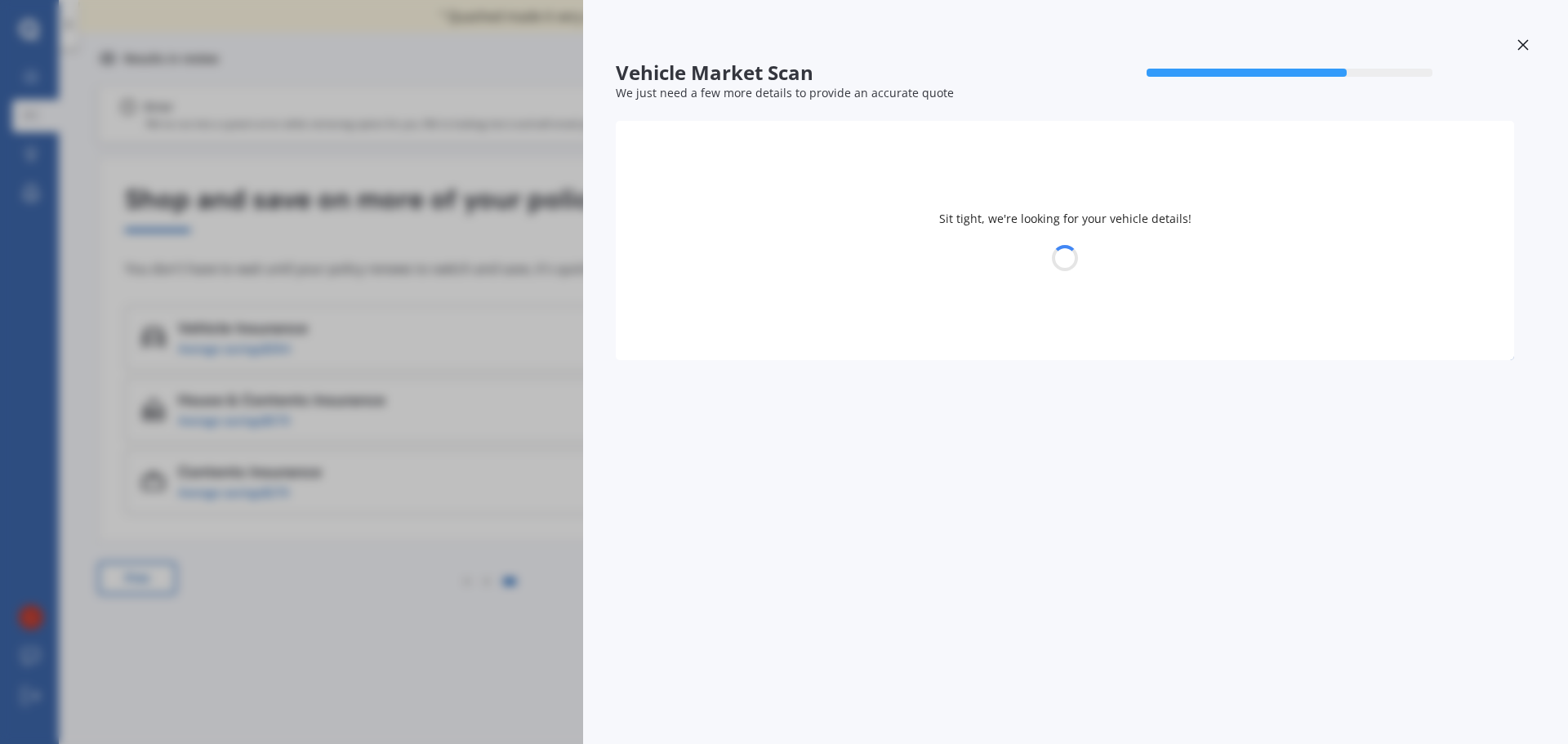
select select "FORD"
select select "ECOSPORT"
select select "07"
select select "10"
select select "1987"
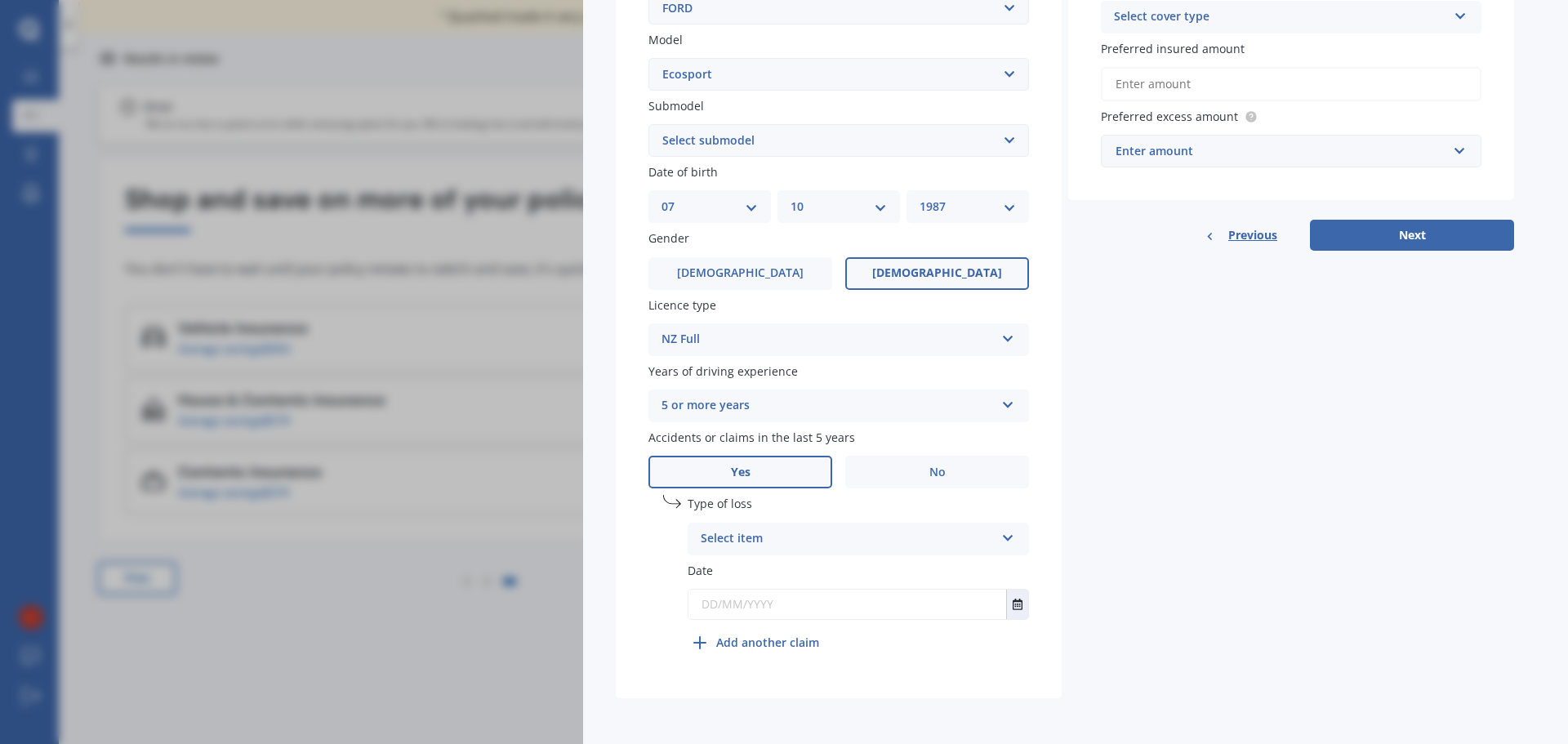
click at [853, 530] on div "Select item" at bounding box center [848, 540] width 294 height 20
click at [831, 595] on div "Not at fault accident" at bounding box center [858, 600] width 340 height 29
click at [1043, 648] on div "Plate number Search I don’t have a number plate Year [DATE] Make Select make AC…" at bounding box center [838, 230] width 446 height 935
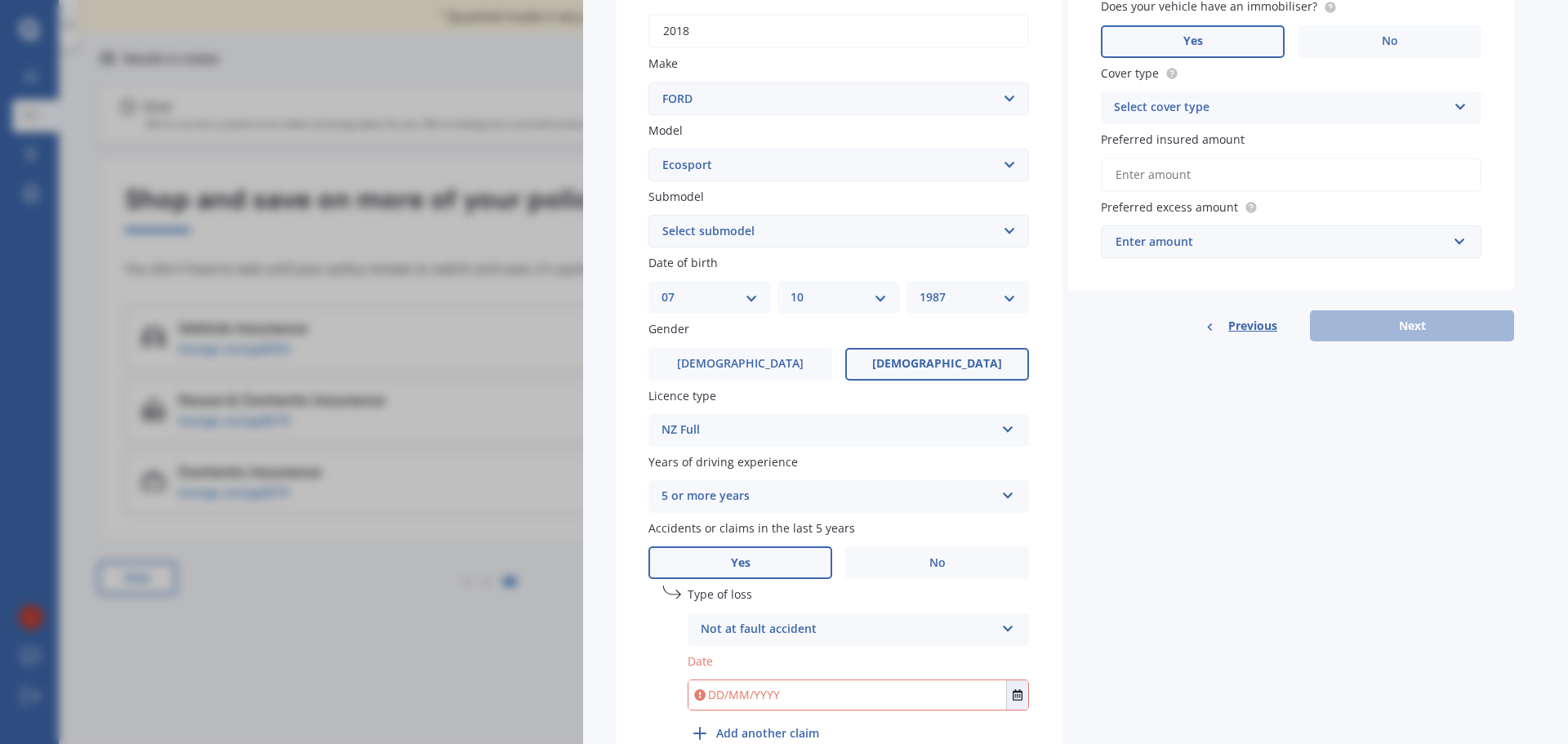
scroll to position [0, 0]
